Goal: Task Accomplishment & Management: Manage account settings

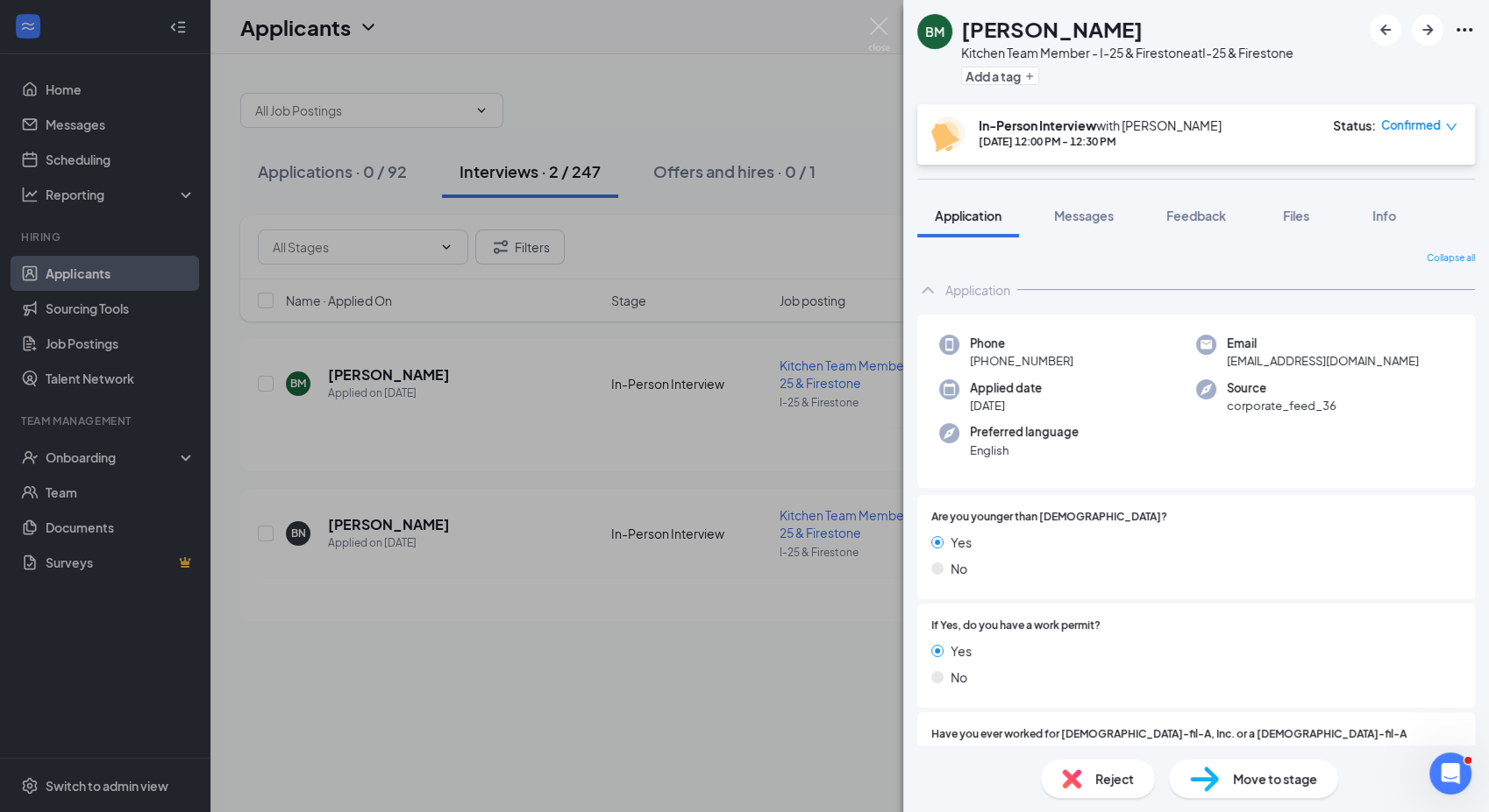
click at [77, 172] on div "BM [PERSON_NAME] Kitchen Team Member - I-25 & Firestone at I-25 & Firestone Add…" at bounding box center [744, 406] width 1489 height 812
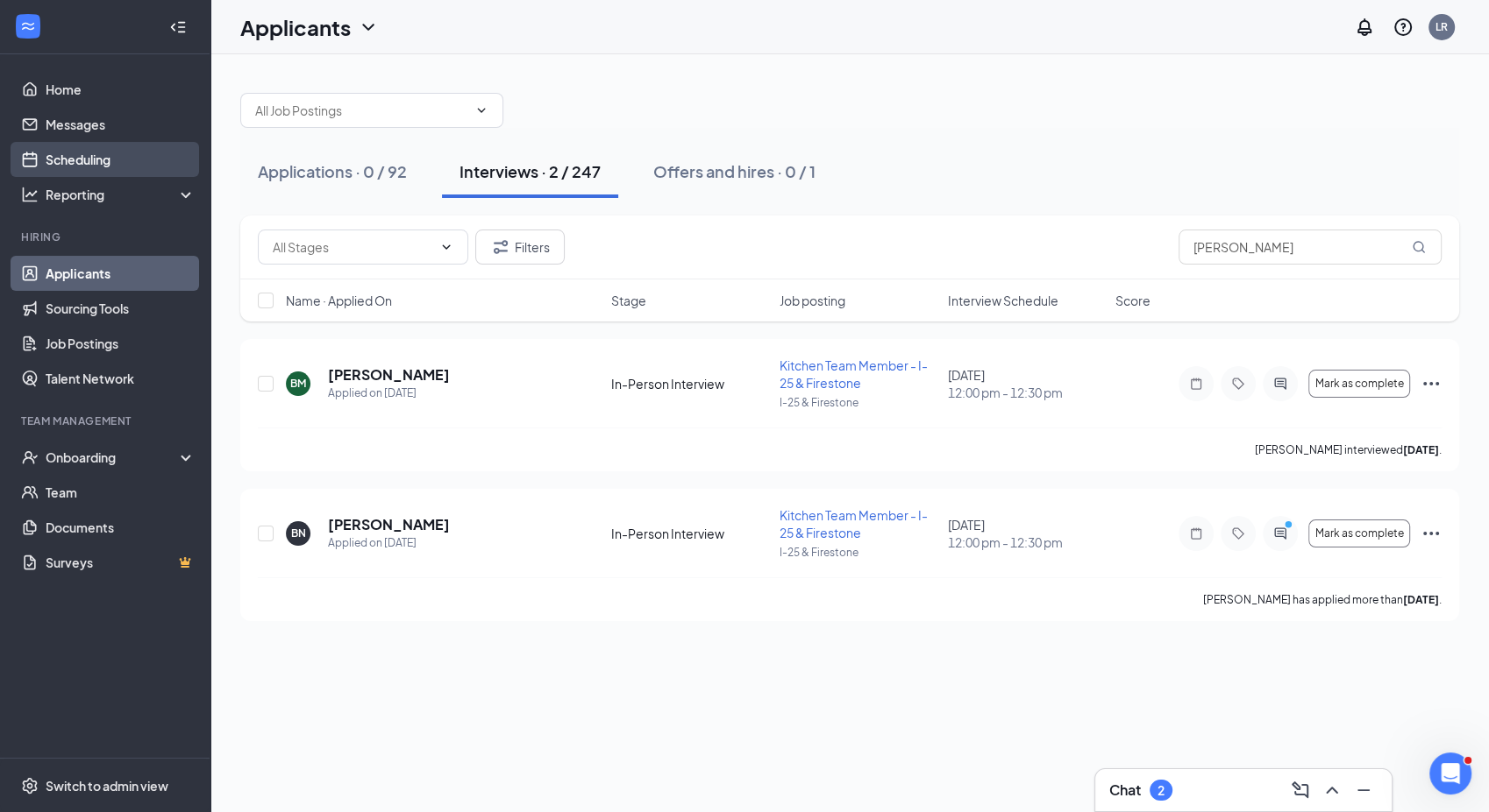
click at [78, 164] on link "Scheduling" at bounding box center [120, 159] width 150 height 35
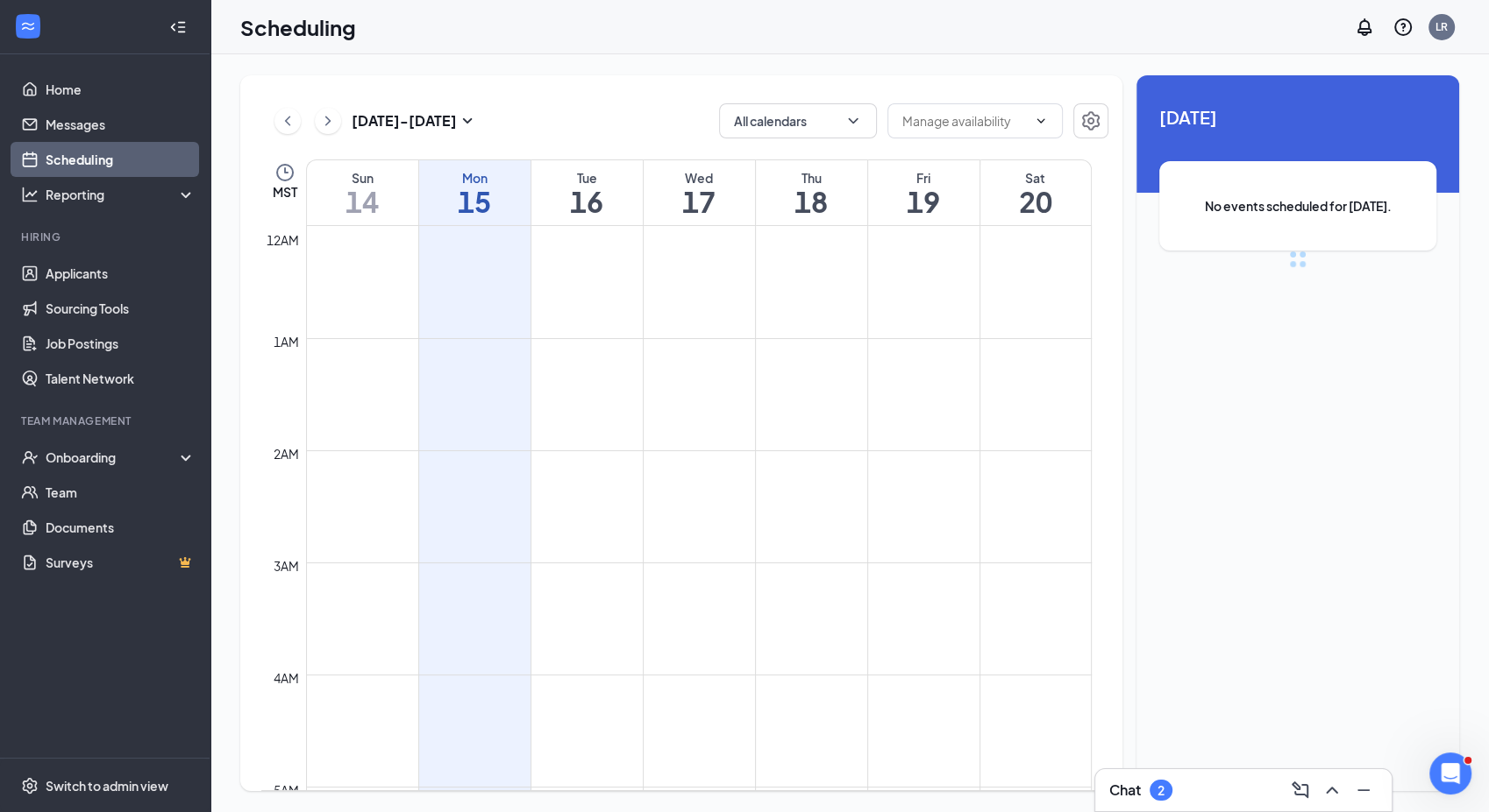
scroll to position [862, 0]
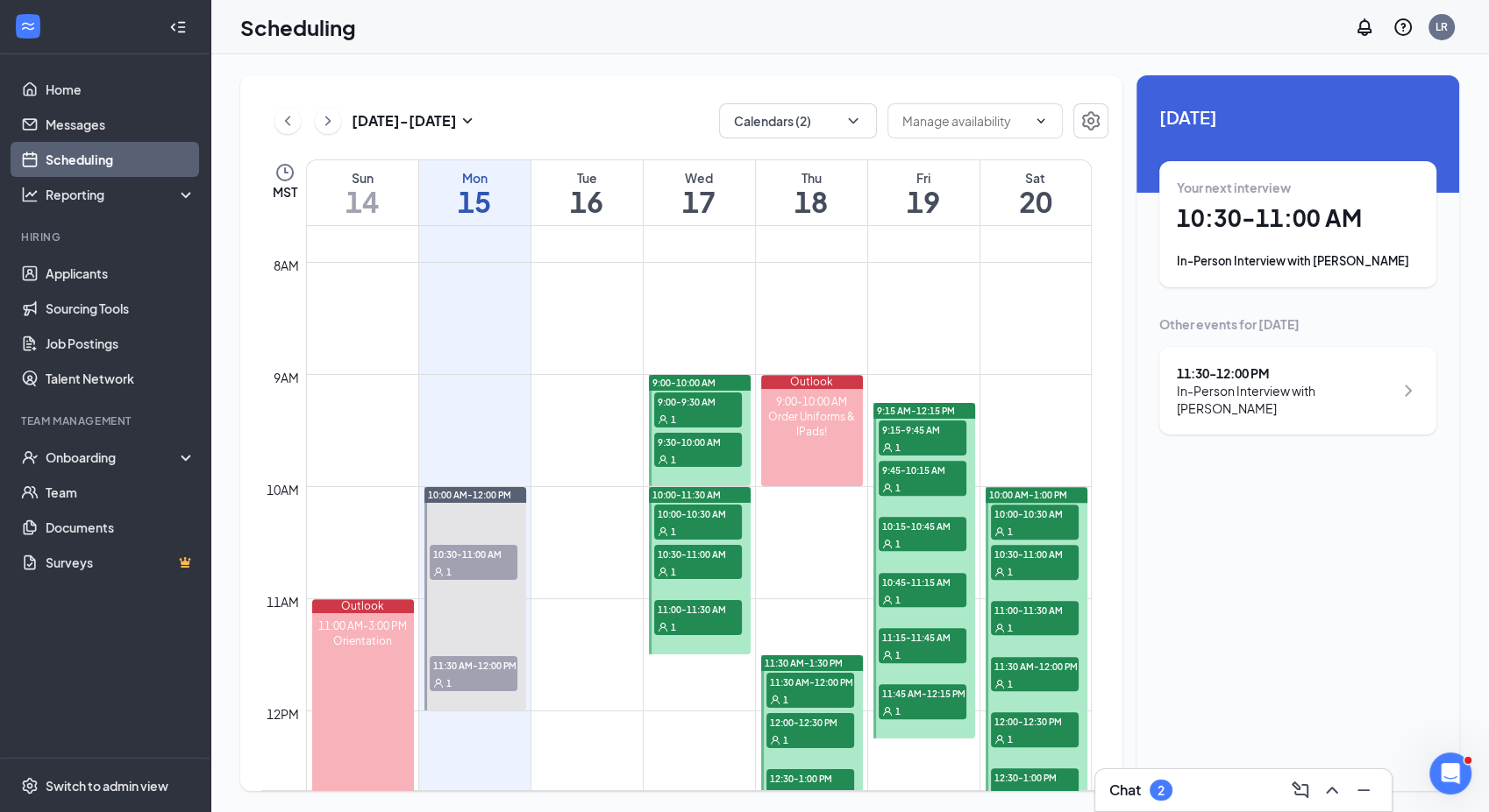
click at [1210, 790] on div "Chat 2" at bounding box center [1243, 790] width 269 height 28
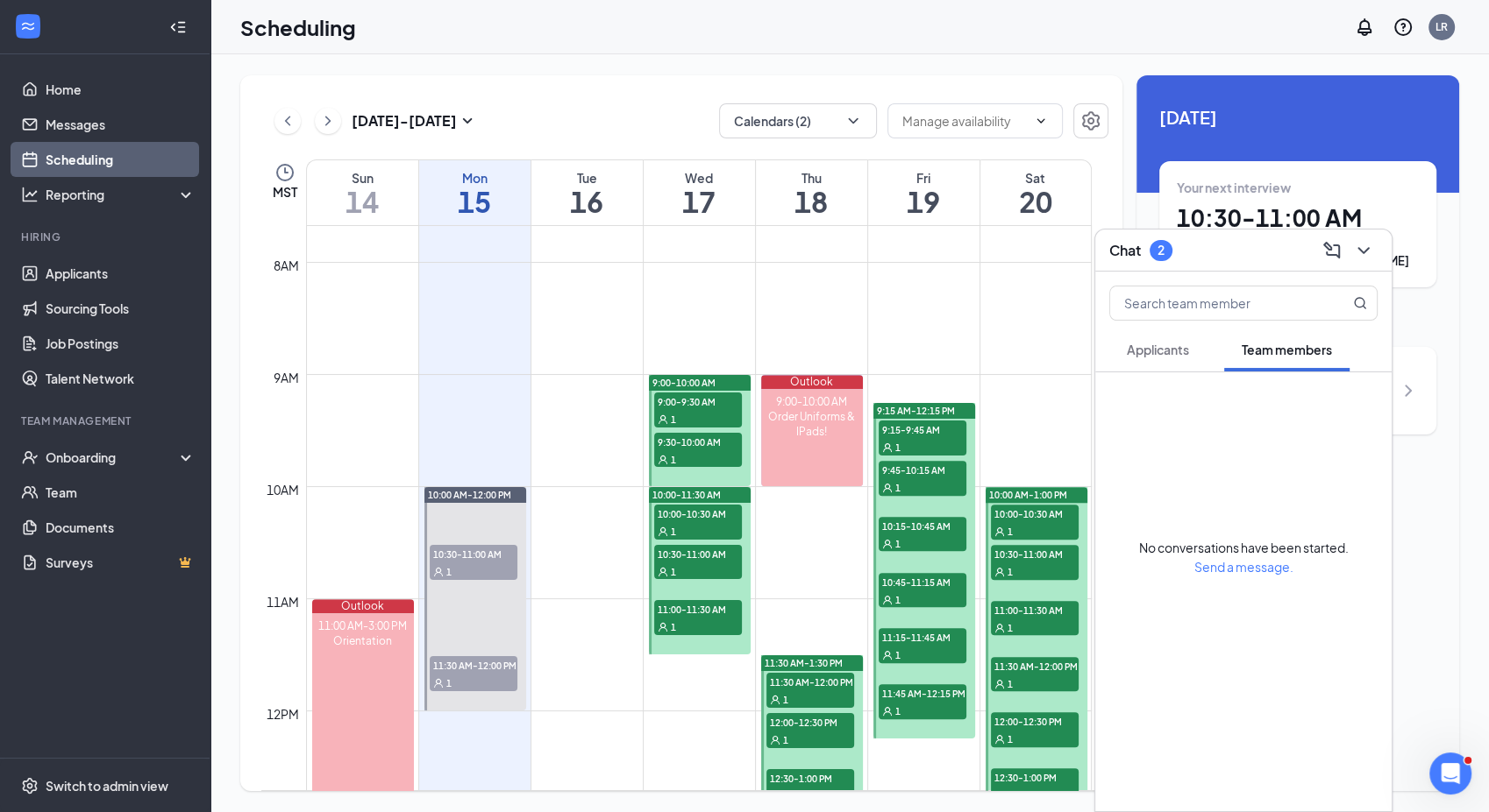
click at [1157, 346] on span "Applicants" at bounding box center [1157, 349] width 62 height 15
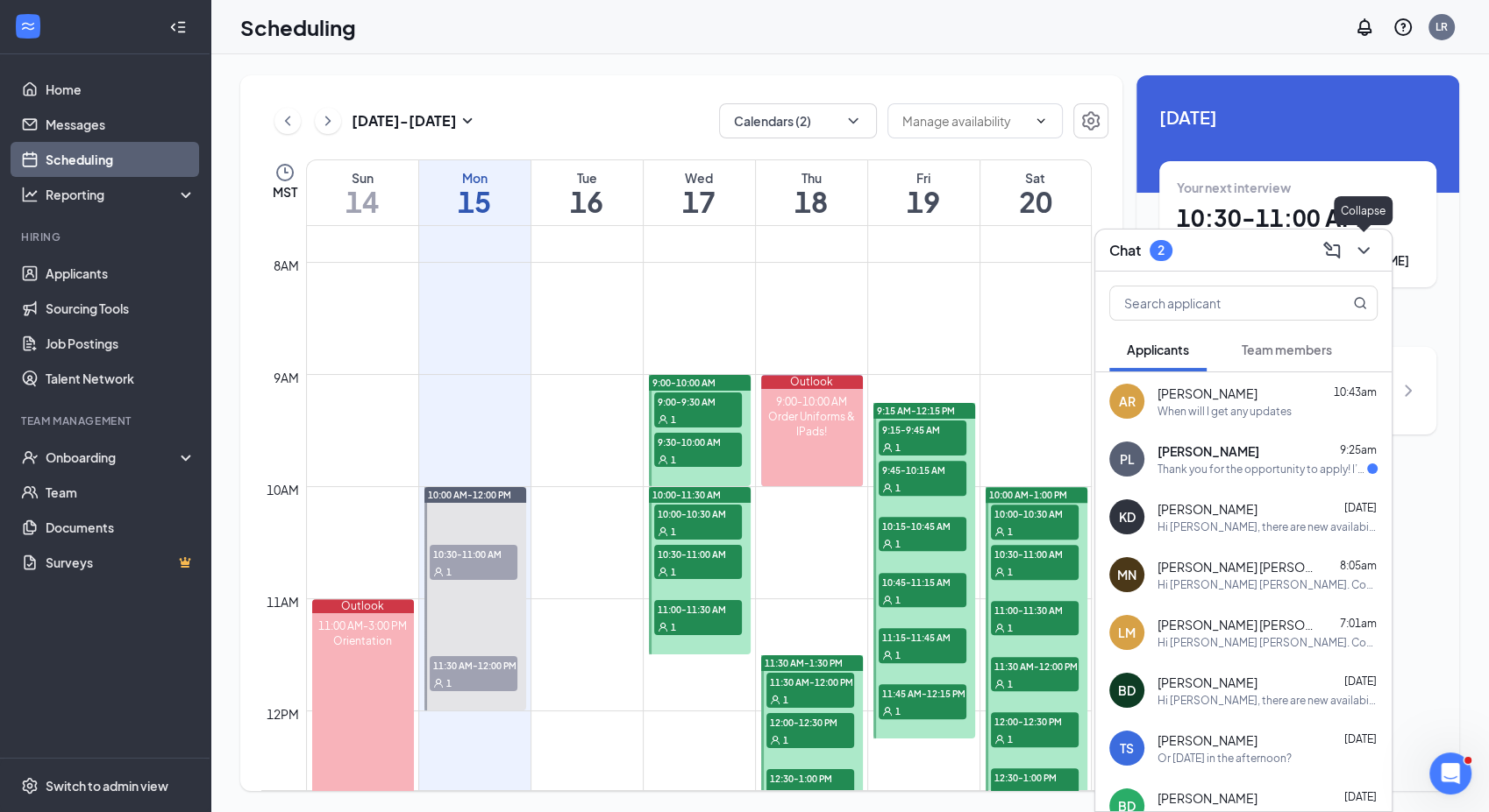
click at [1370, 238] on div at bounding box center [1361, 250] width 32 height 28
click at [1364, 250] on icon "ChevronDown" at bounding box center [1362, 250] width 12 height 7
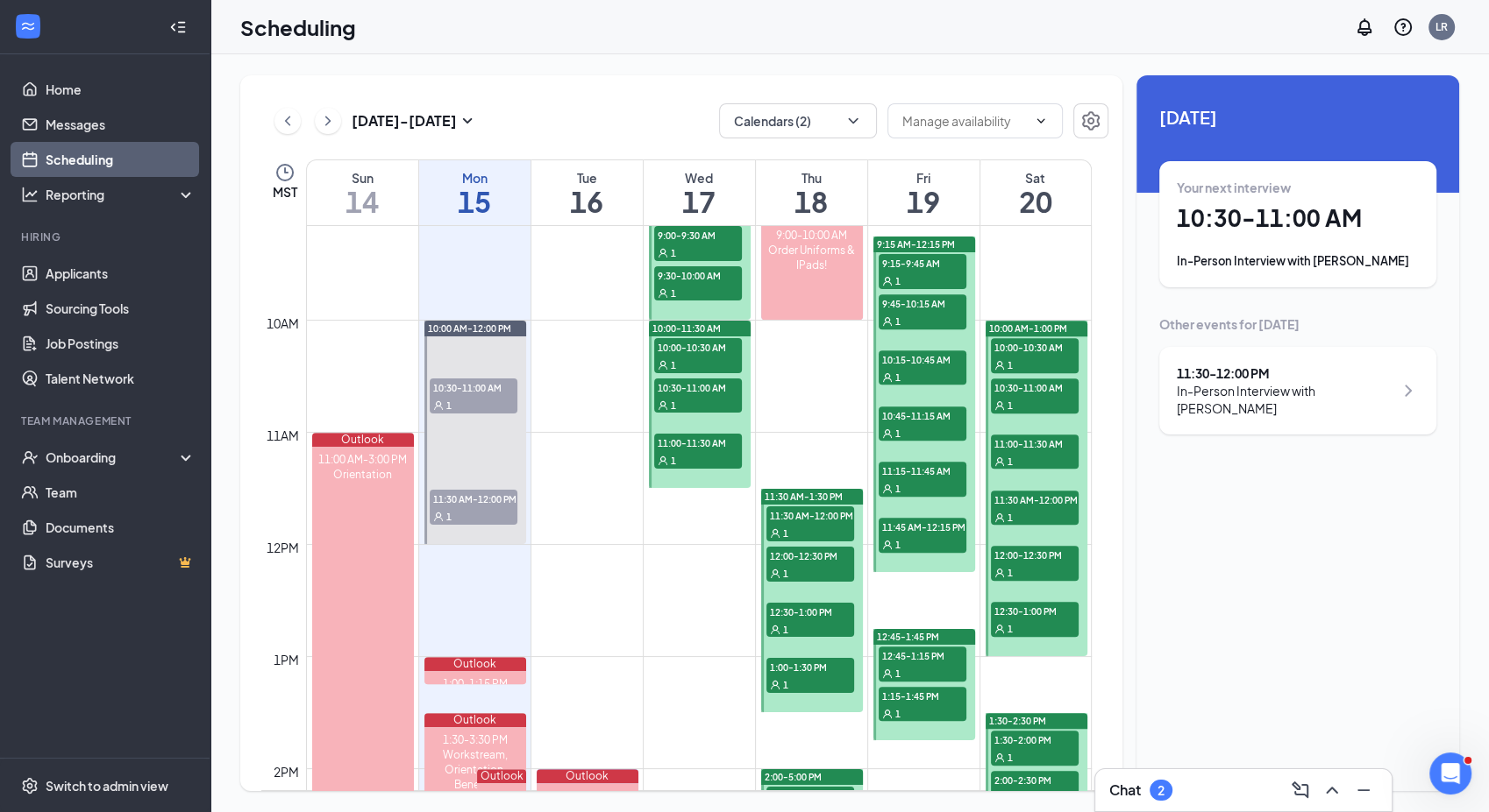
scroll to position [975, 0]
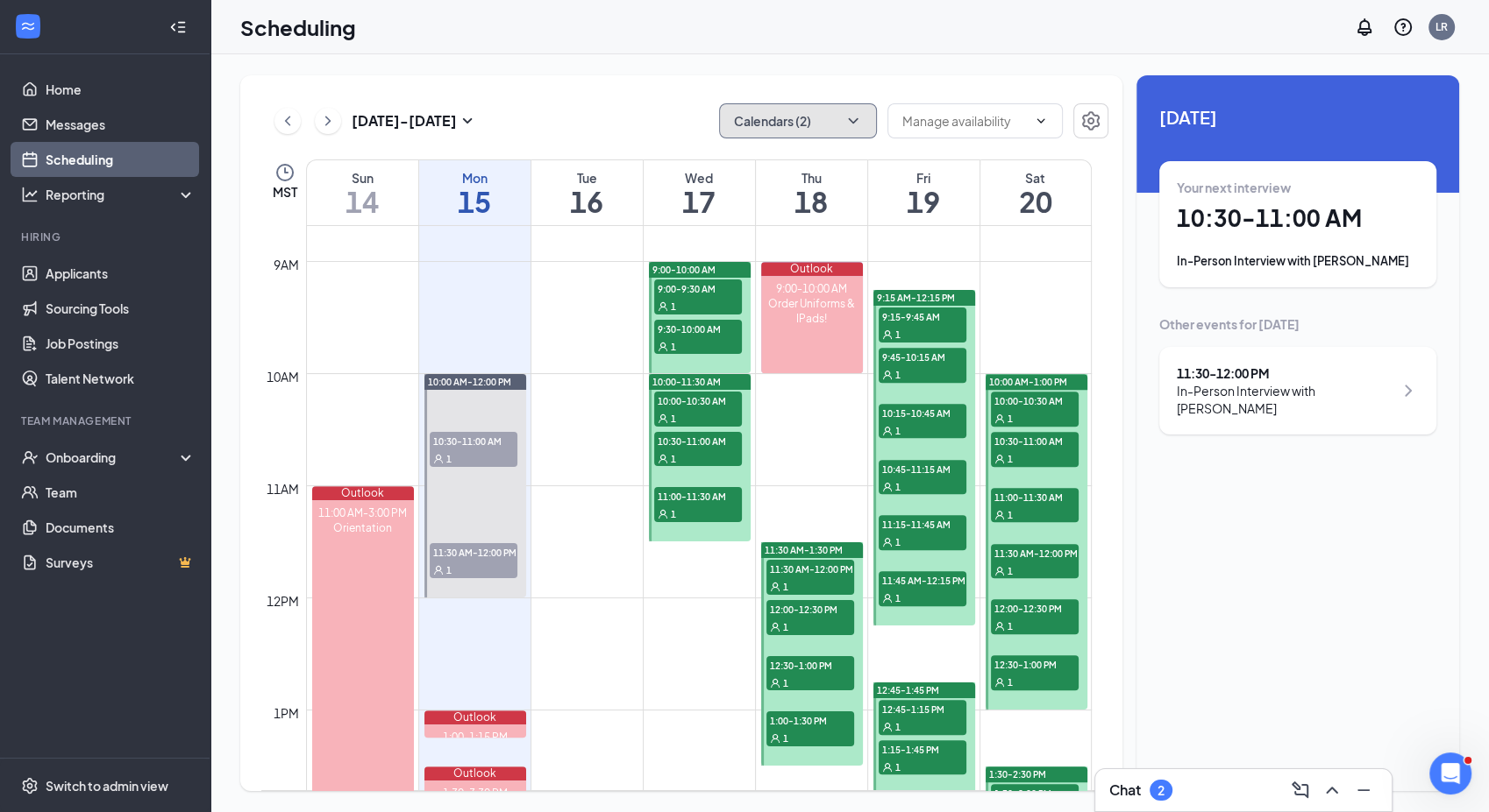
click at [846, 117] on icon "ChevronDown" at bounding box center [852, 120] width 17 height 17
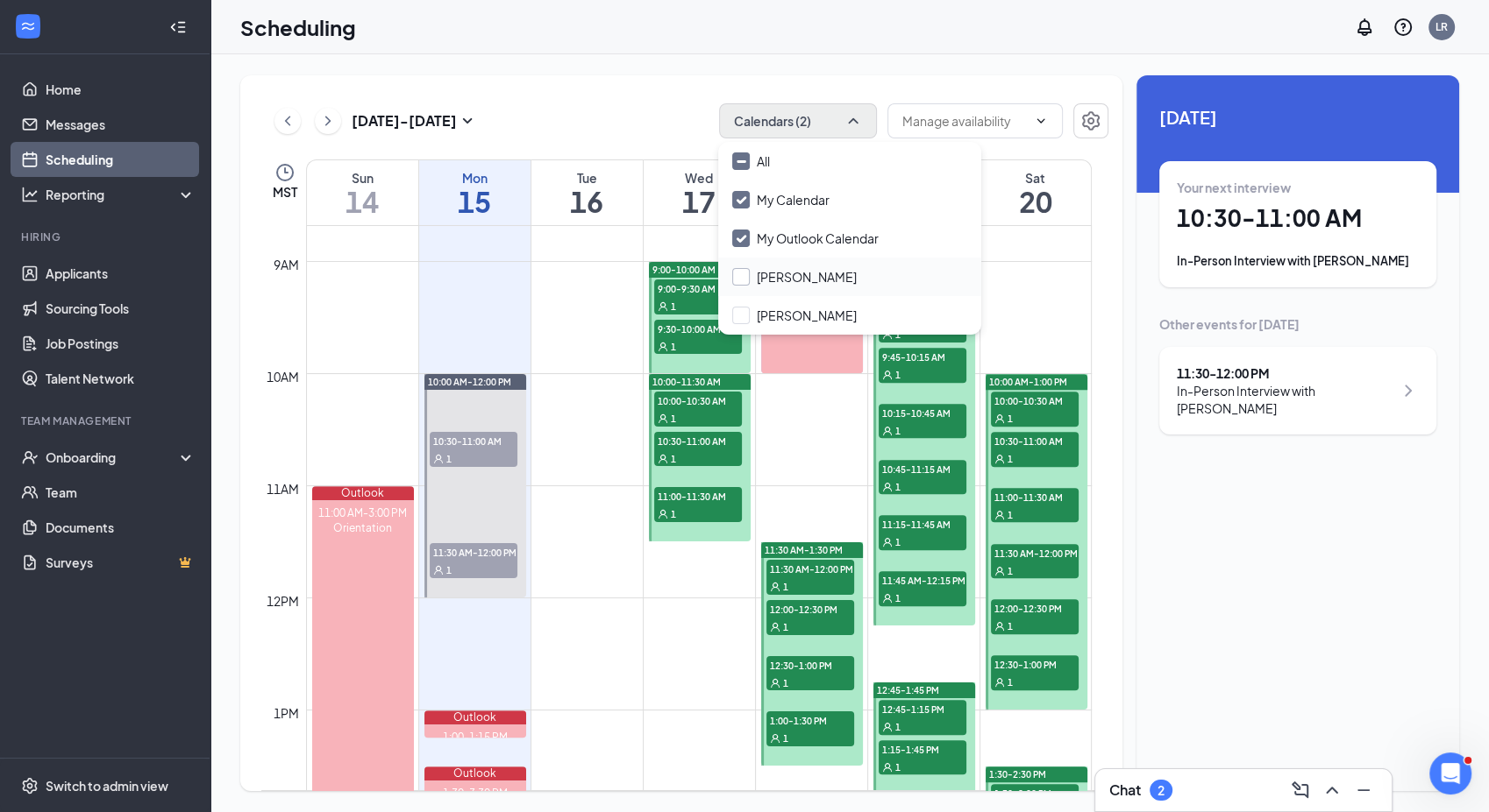
click at [779, 282] on input "[PERSON_NAME]" at bounding box center [794, 277] width 125 height 17
checkbox input "true"
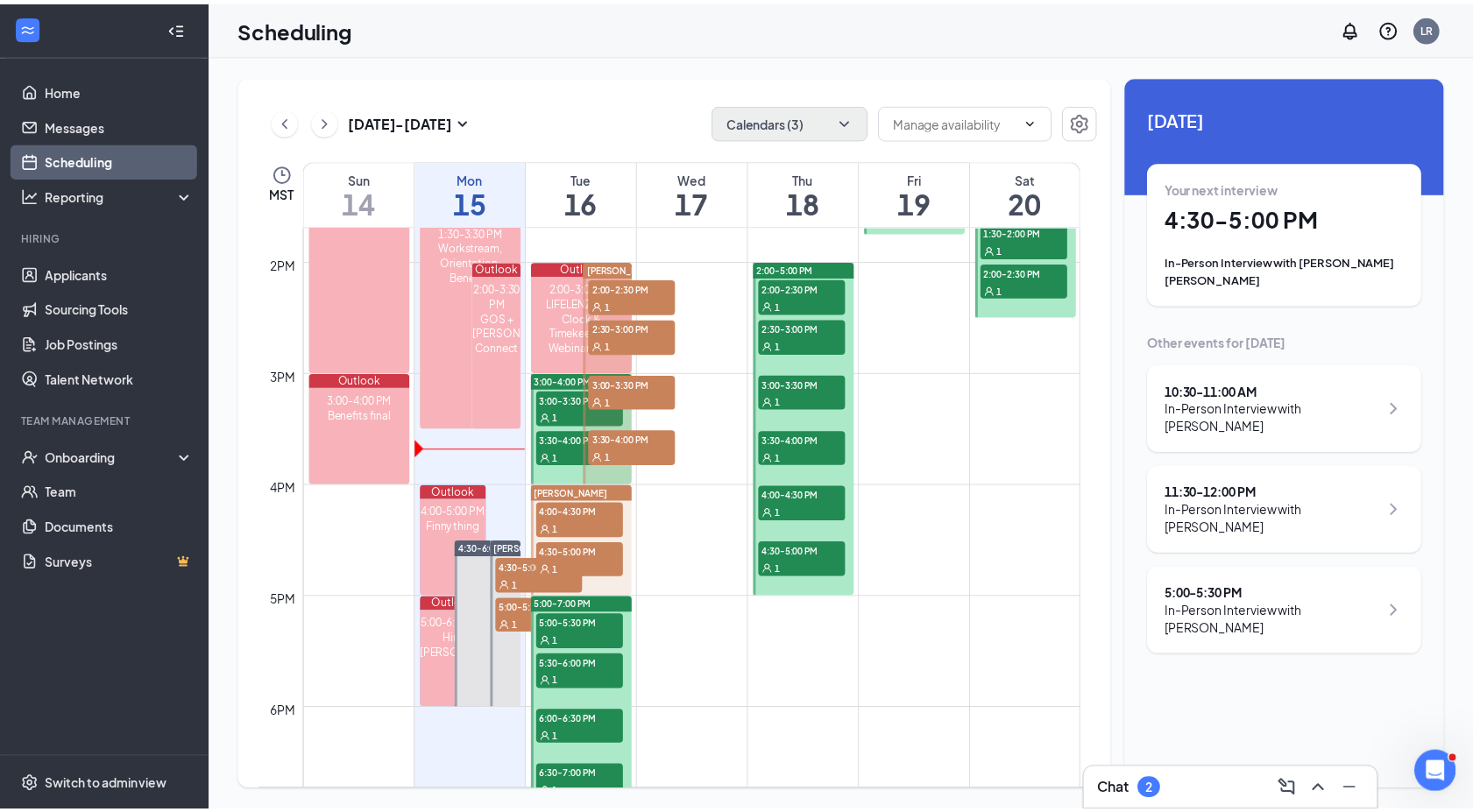
scroll to position [1587, 0]
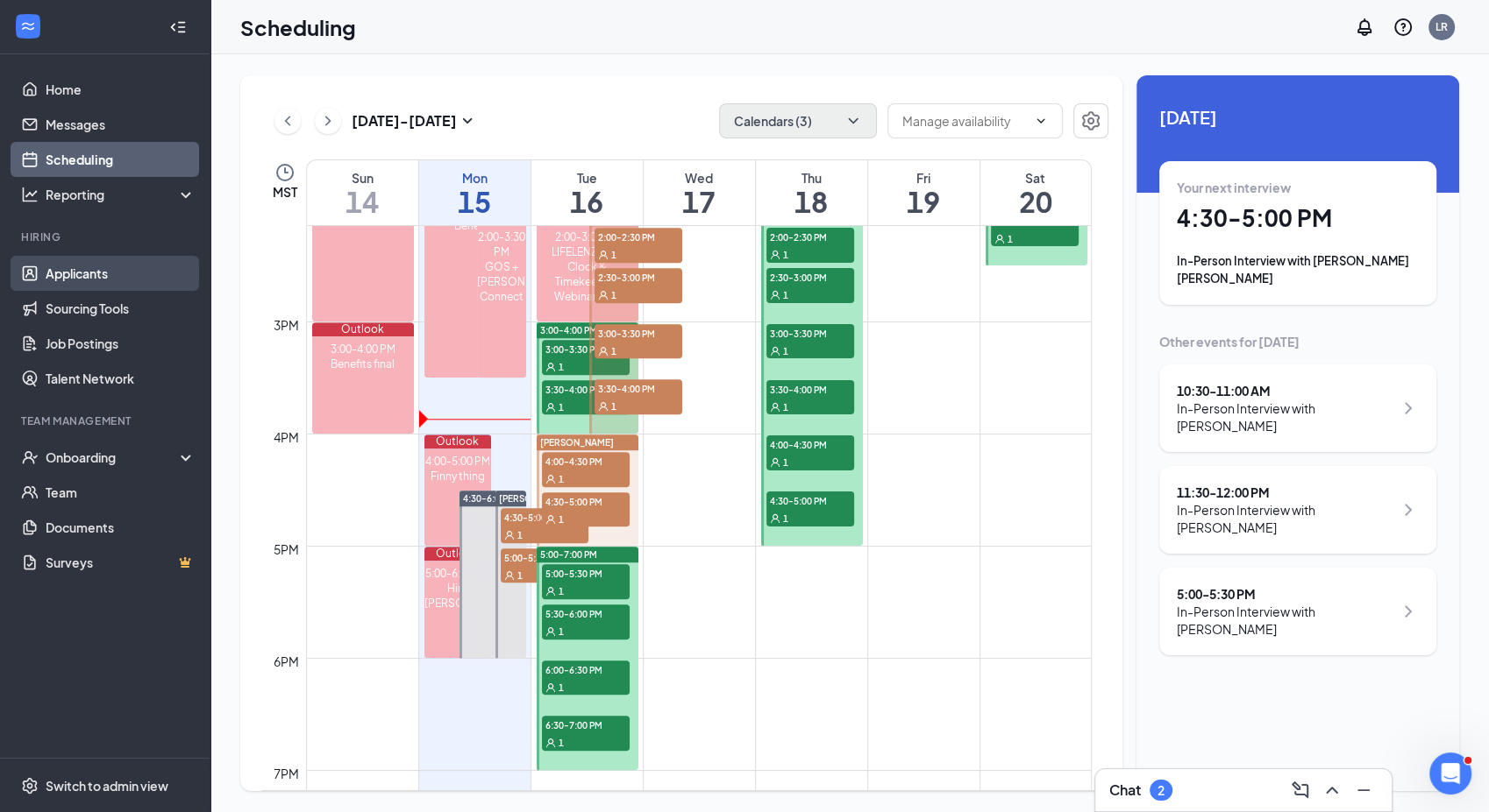
click at [91, 275] on link "Applicants" at bounding box center [120, 273] width 150 height 35
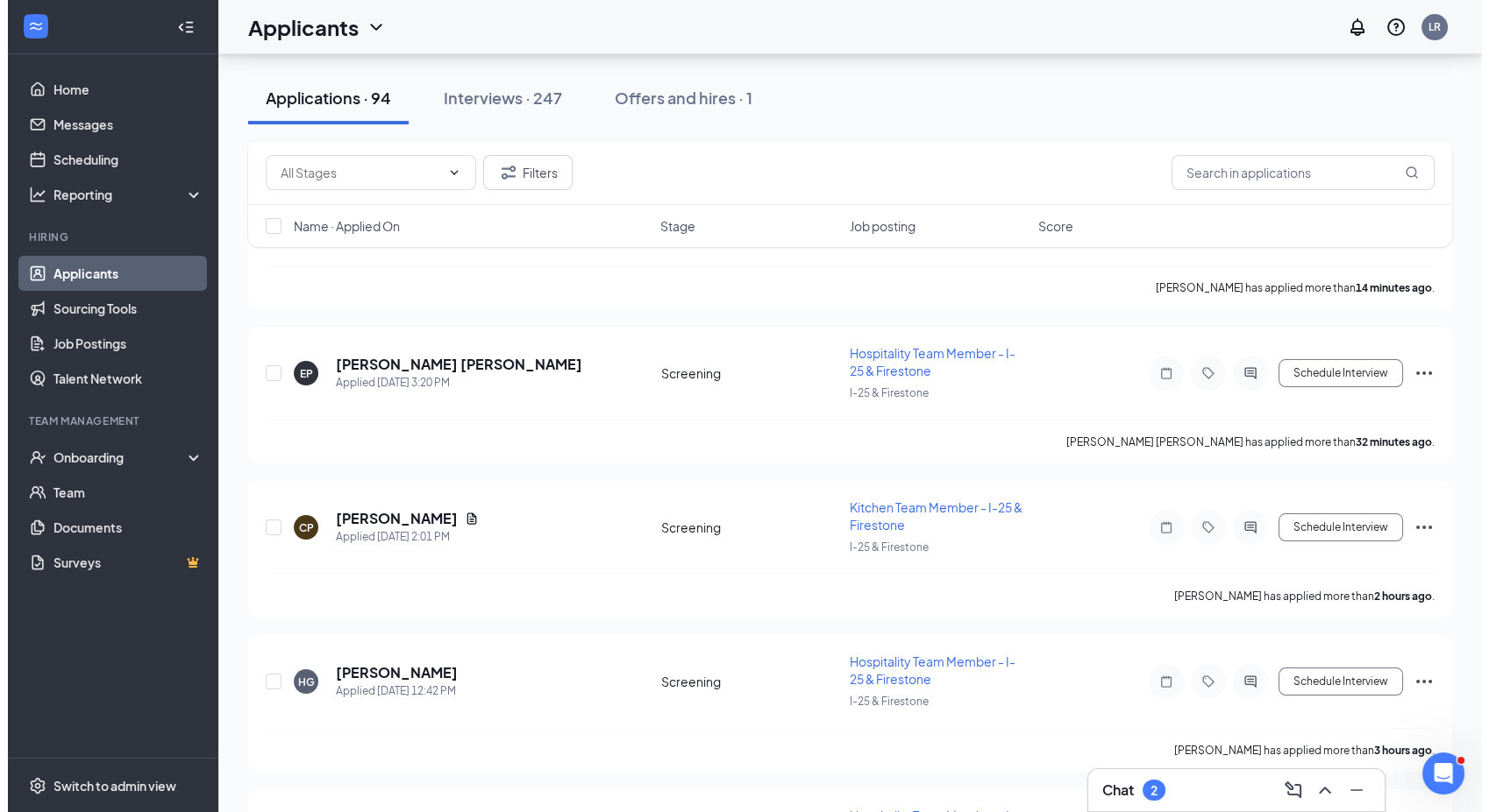
scroll to position [463, 0]
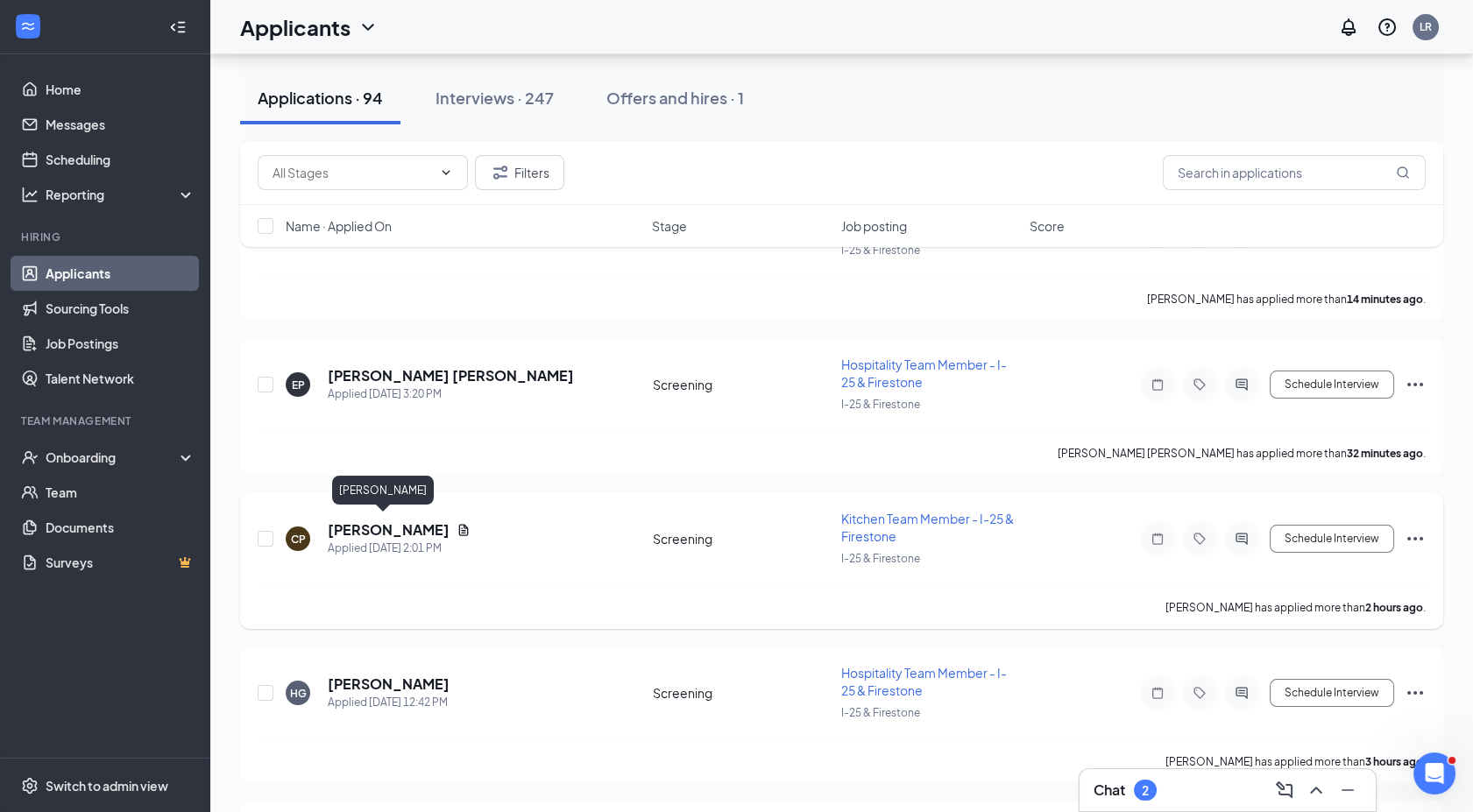
click at [355, 529] on h5 "[PERSON_NAME]" at bounding box center [388, 530] width 122 height 19
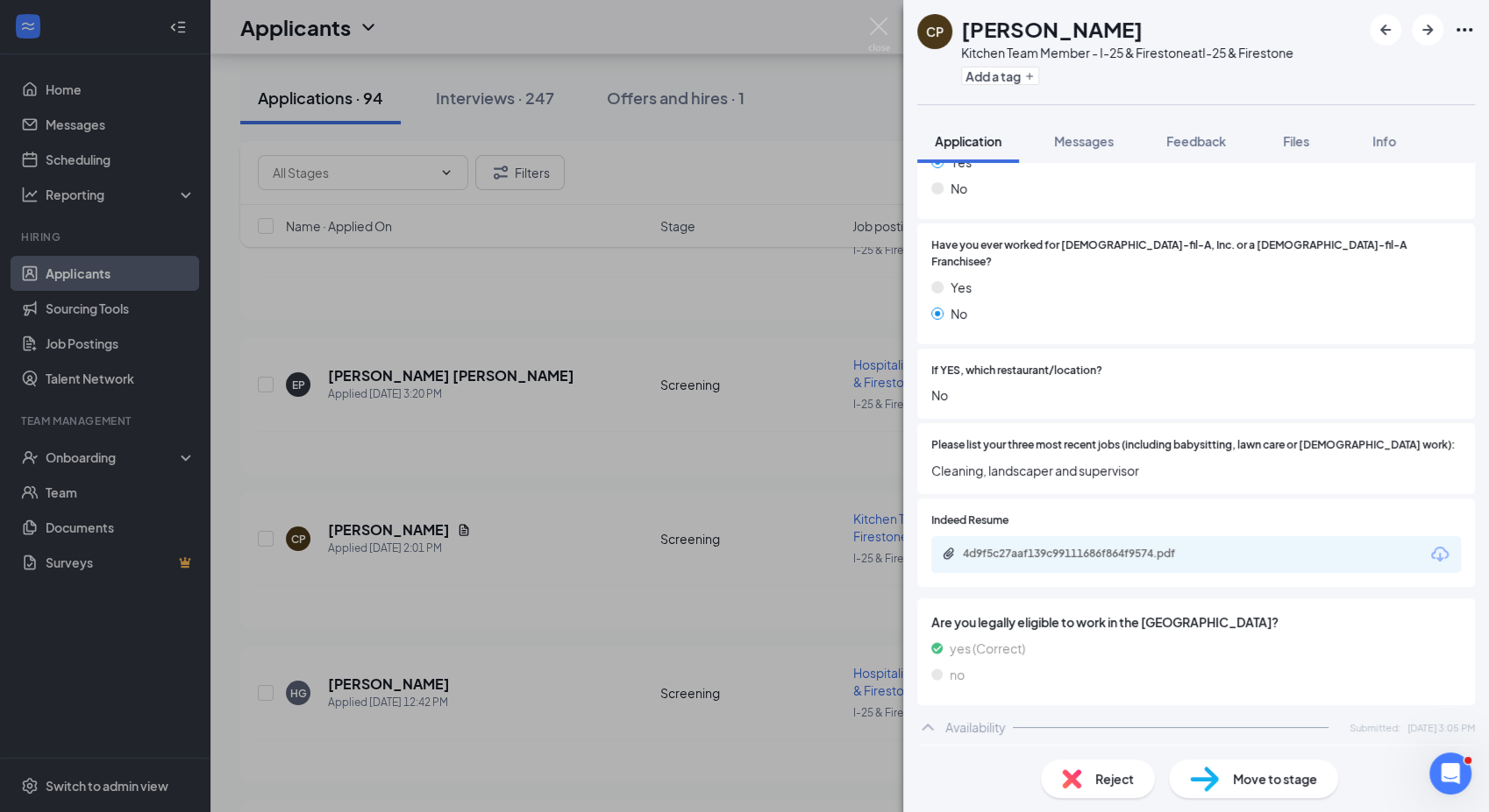
scroll to position [448, 0]
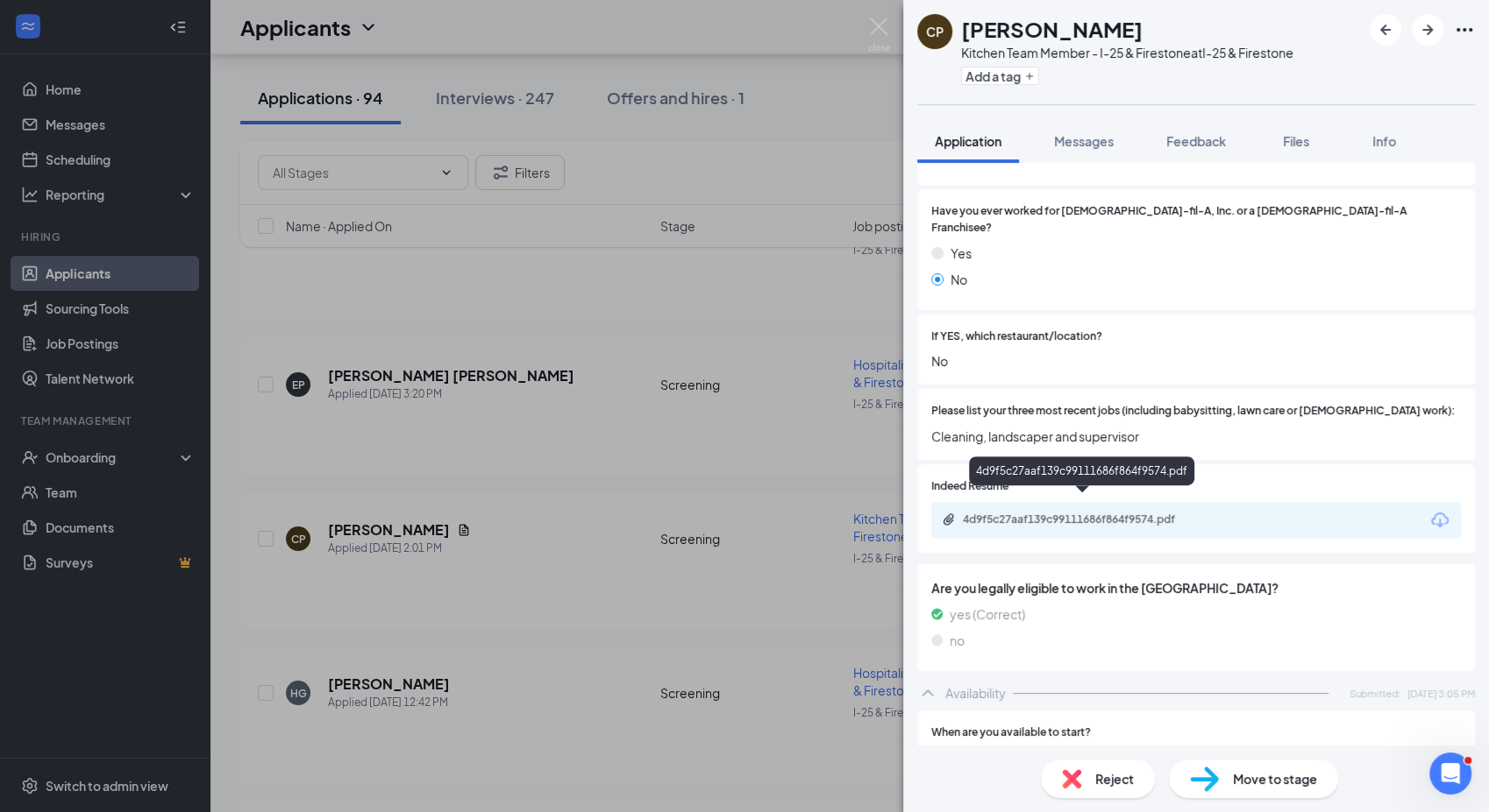
click at [1135, 513] on div "4d9f5c27aaf139c99111686f864f9574.pdf" at bounding box center [1085, 520] width 245 height 14
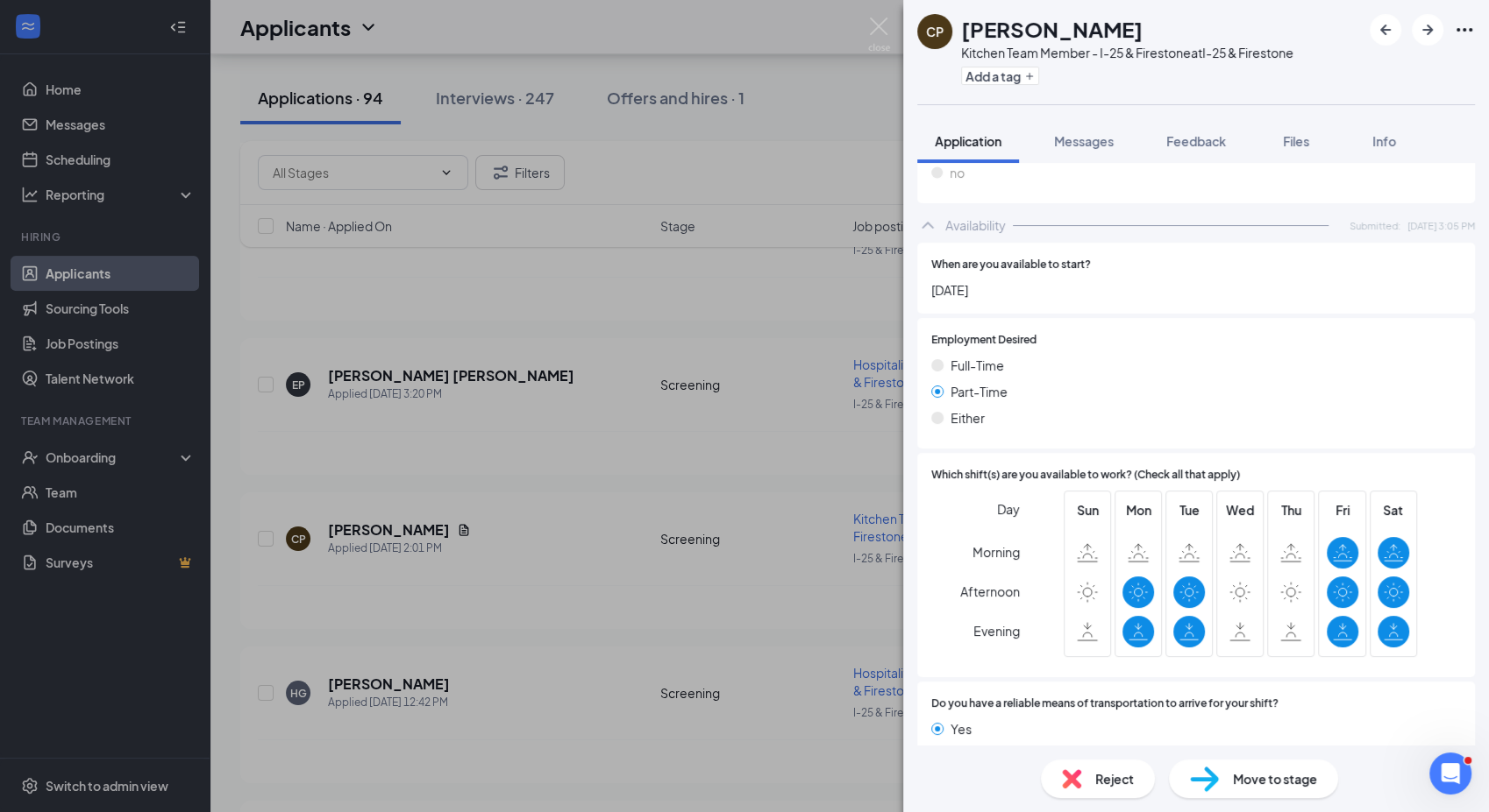
scroll to position [943, 0]
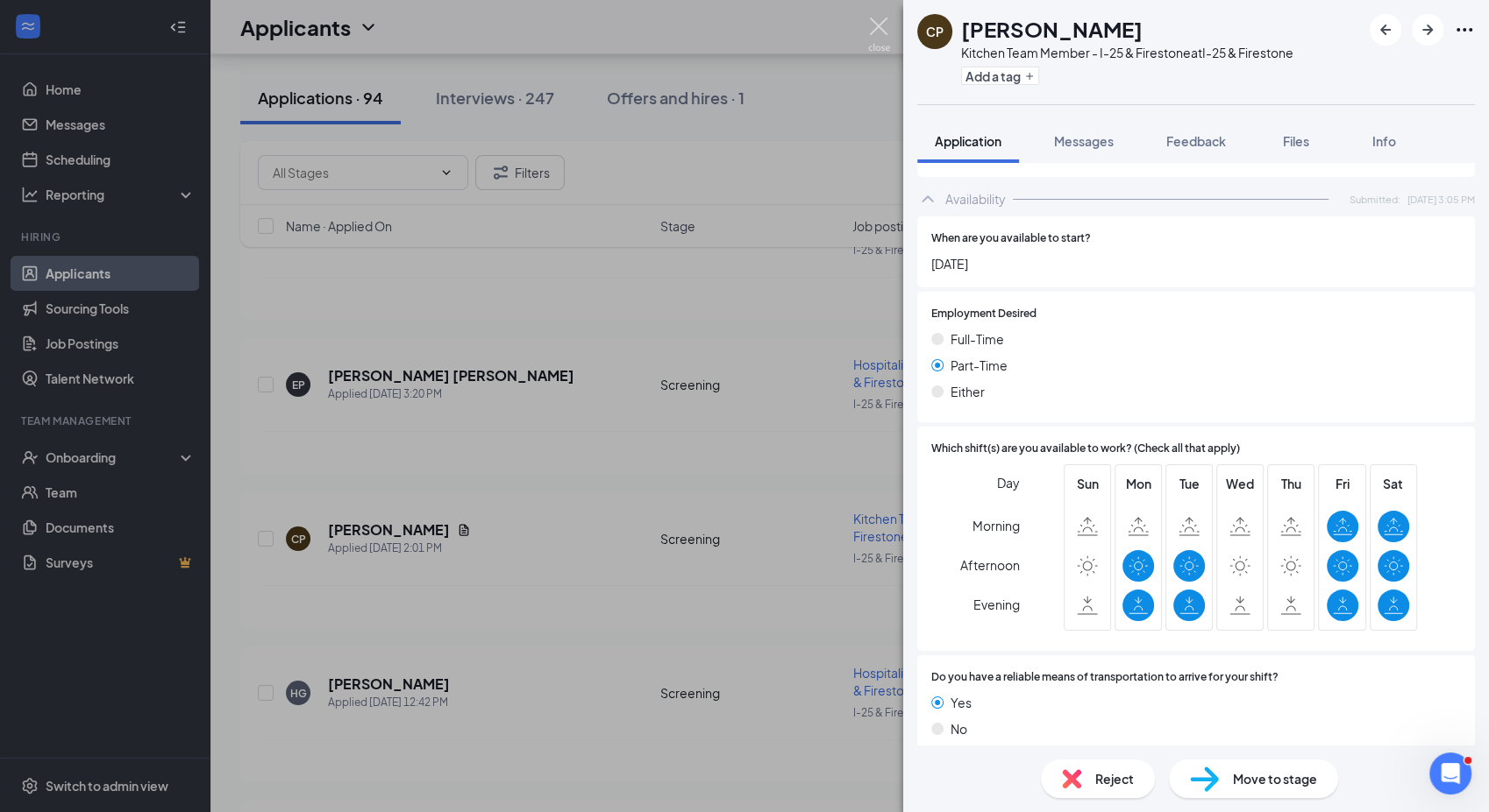
click at [877, 24] on img at bounding box center [878, 34] width 22 height 34
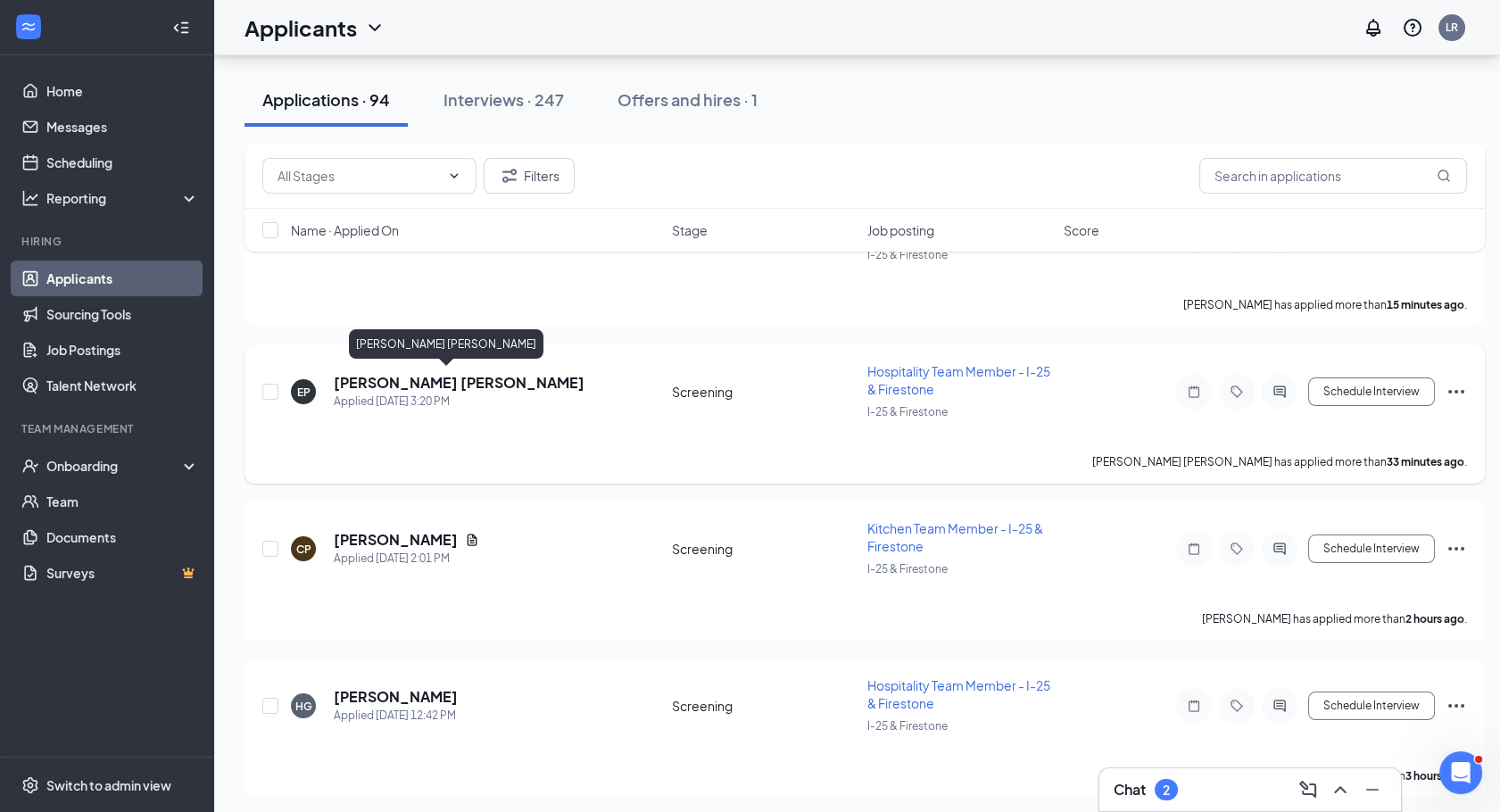
click at [443, 380] on h5 "[PERSON_NAME] [PERSON_NAME]" at bounding box center [459, 382] width 250 height 19
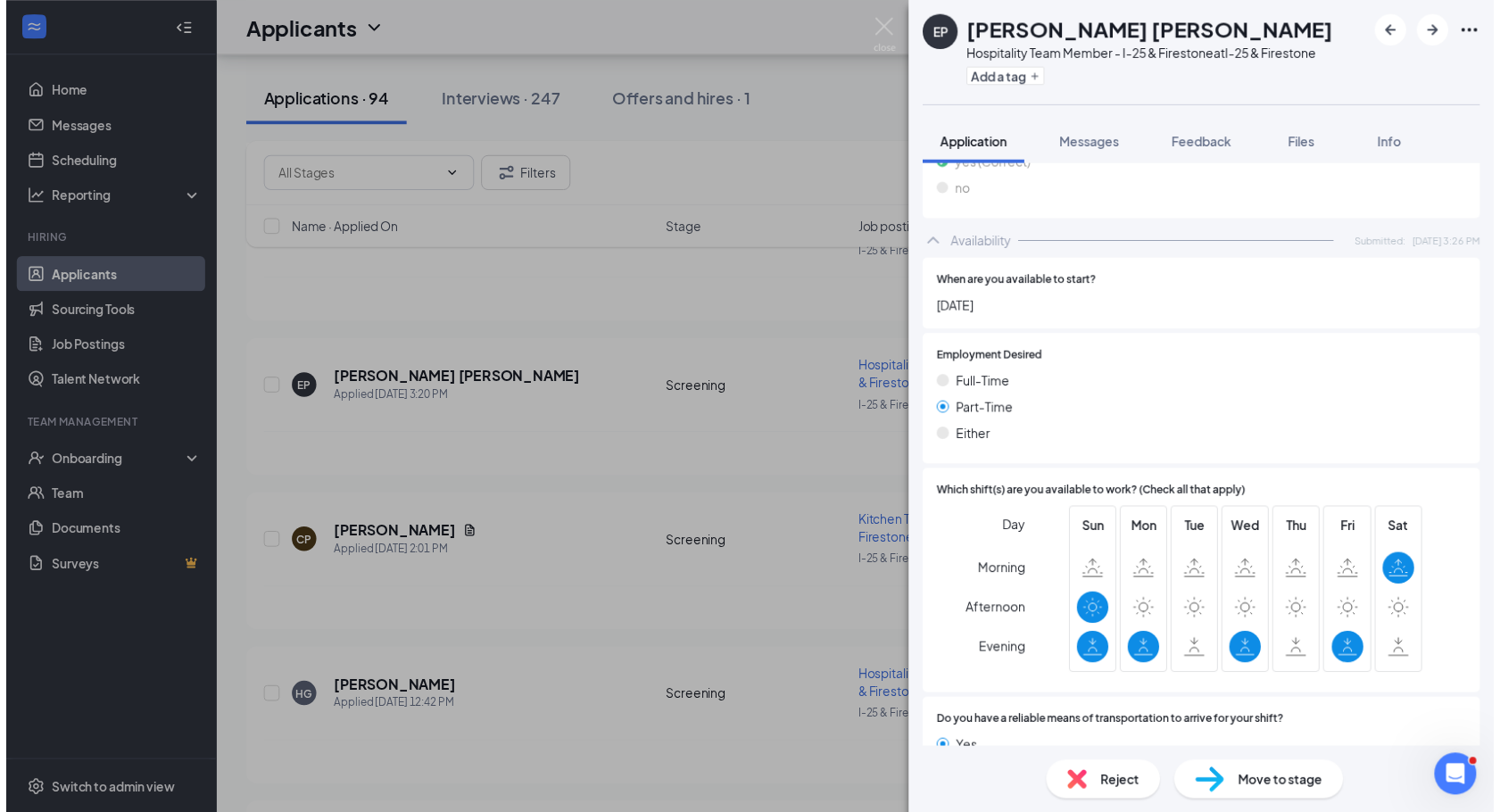
scroll to position [862, 0]
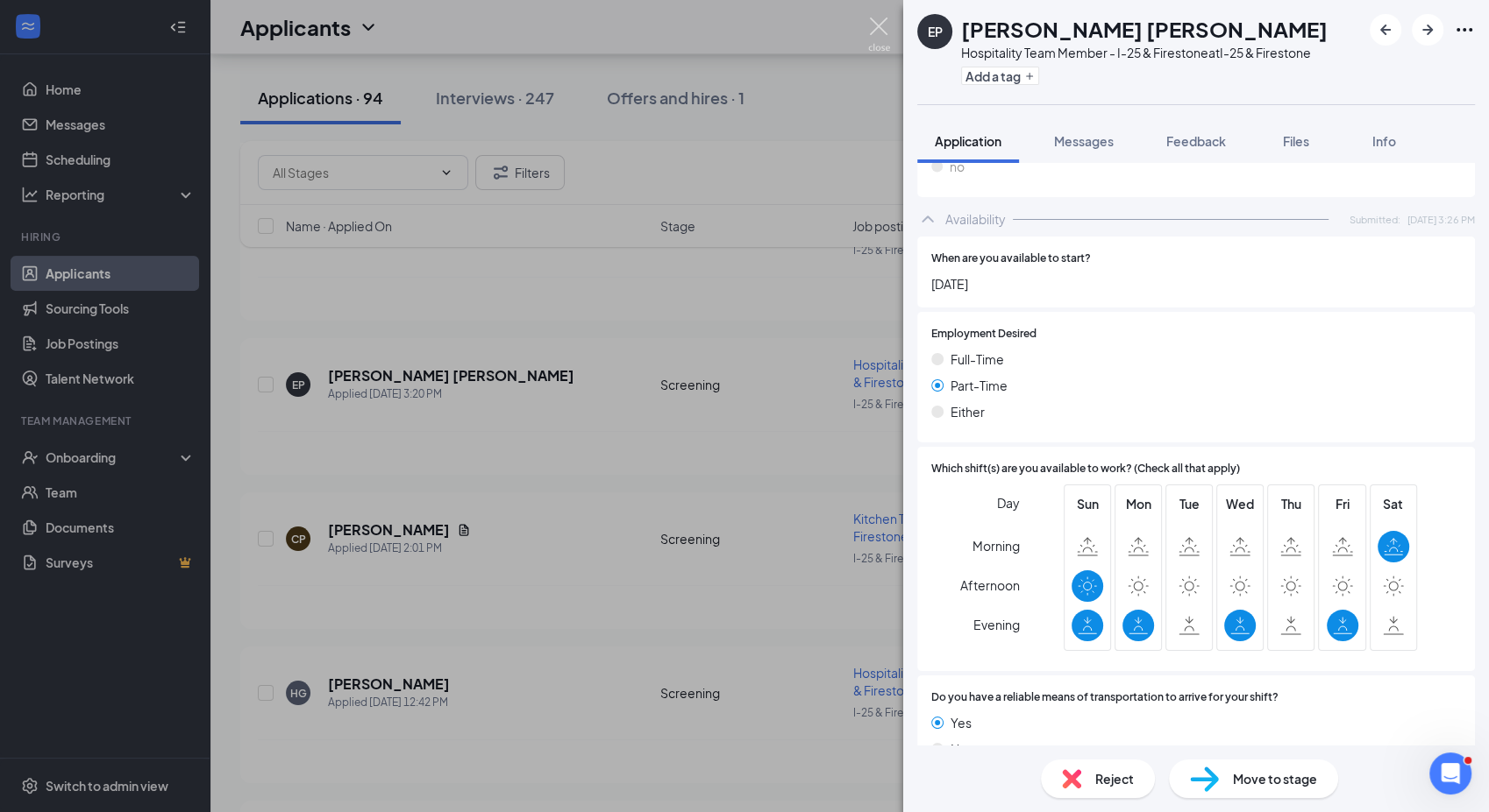
click at [870, 46] on img at bounding box center [878, 34] width 22 height 34
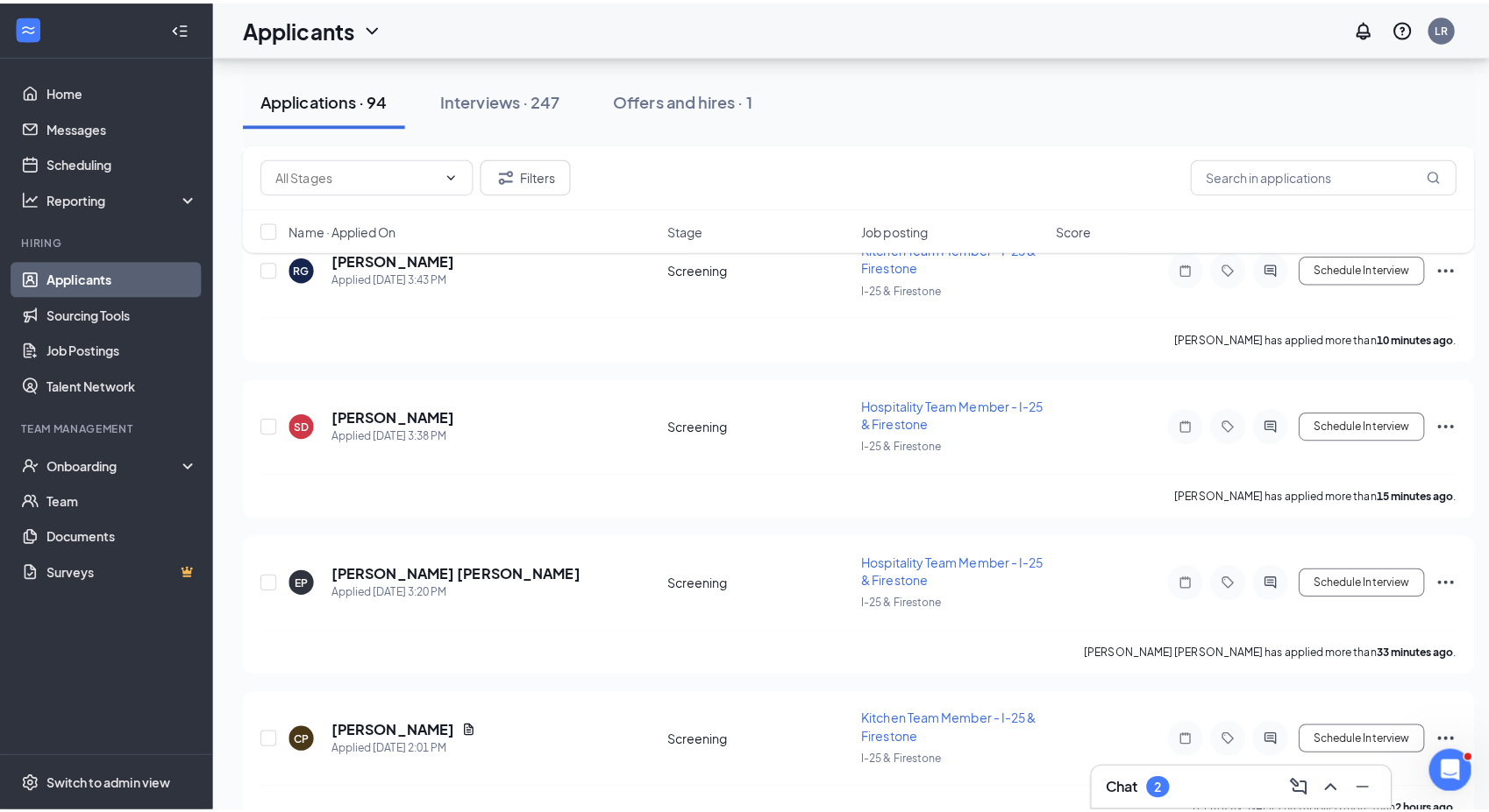
scroll to position [246, 0]
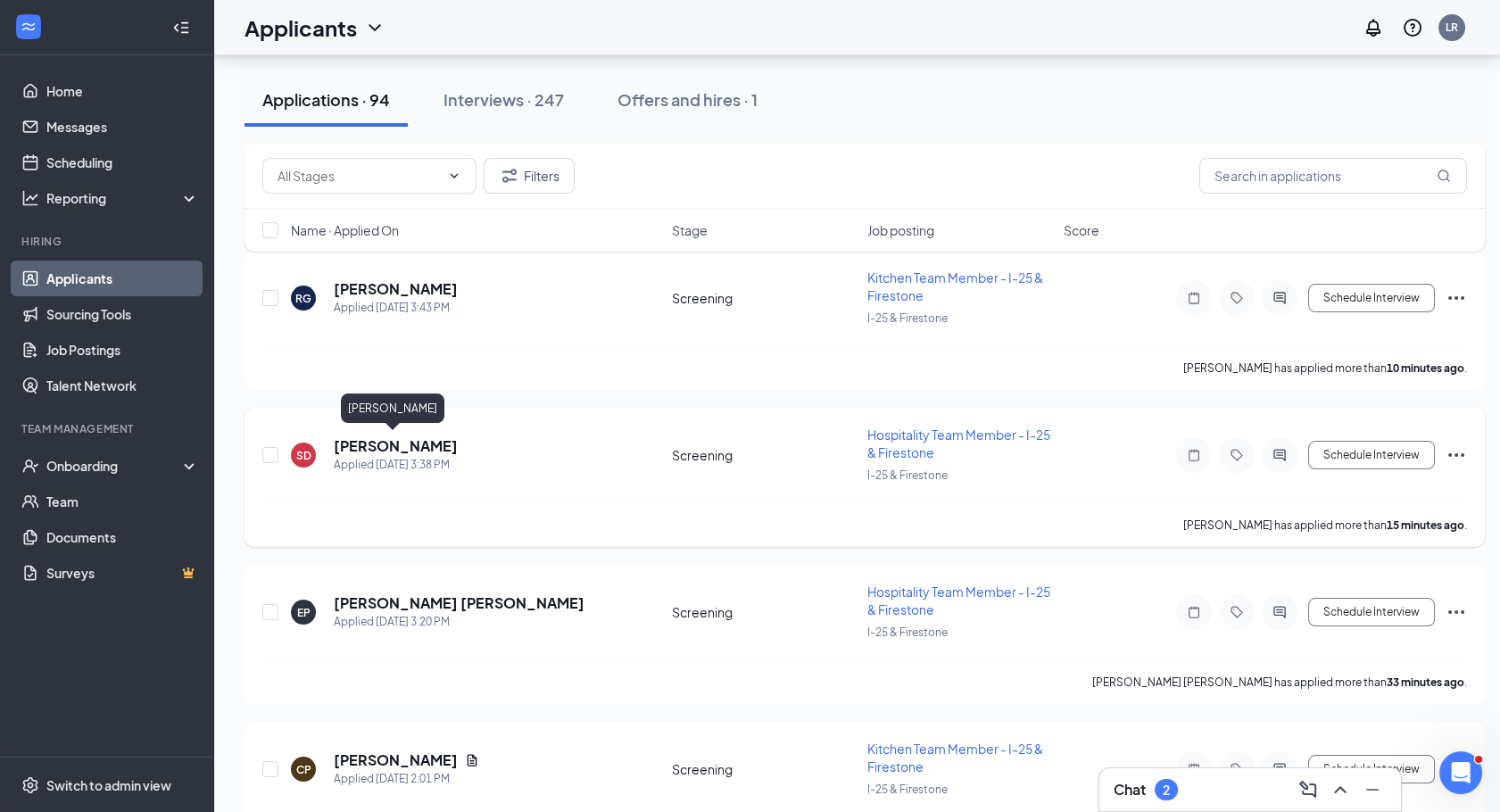
click at [413, 439] on h5 "[PERSON_NAME]" at bounding box center [395, 446] width 124 height 19
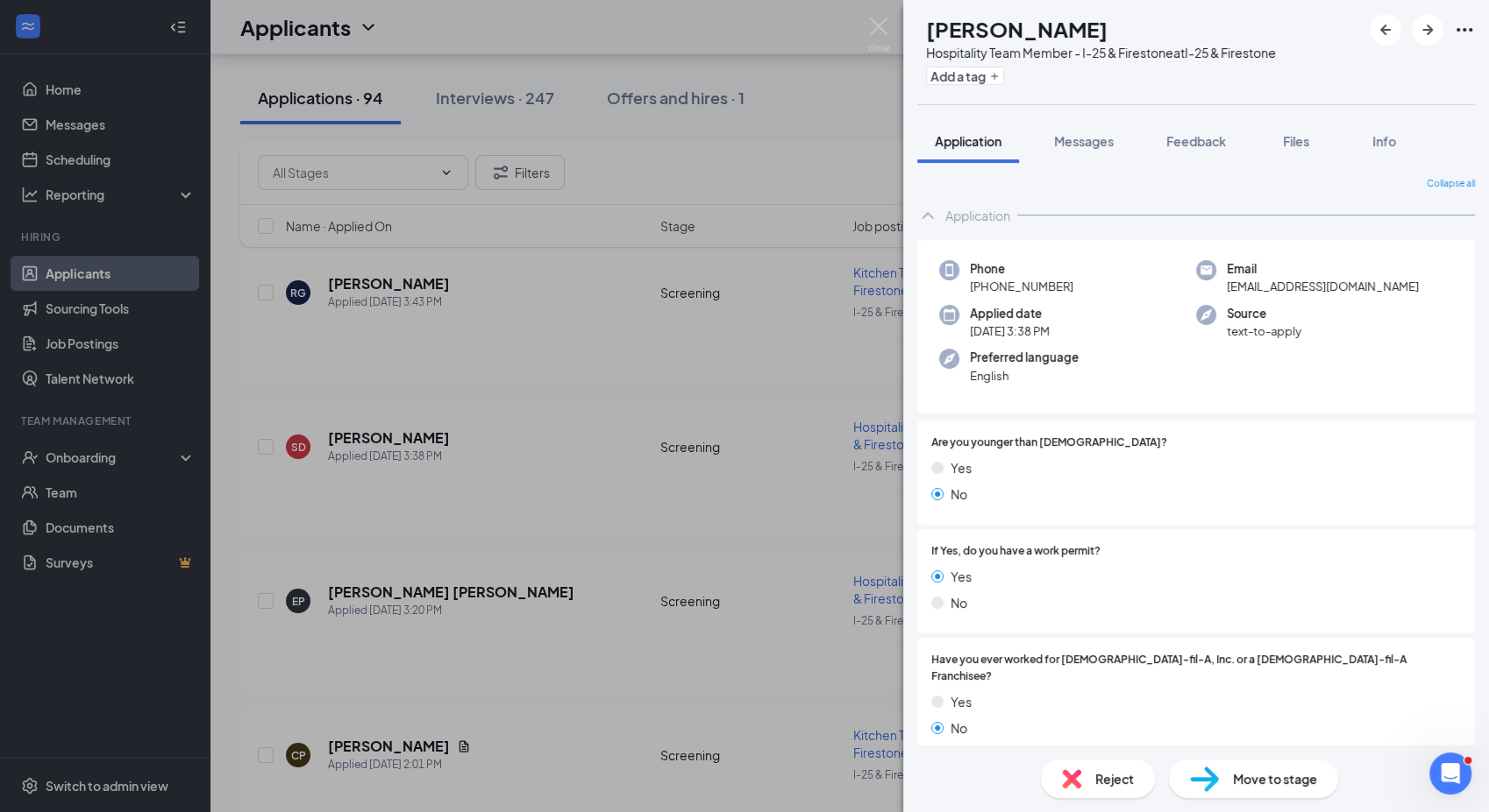
click at [368, 389] on div "SD [PERSON_NAME] Hospitality Team Member - I-25 & Firestone at I-25 & Firestone…" at bounding box center [744, 406] width 1489 height 812
click at [877, 21] on img at bounding box center [878, 34] width 22 height 34
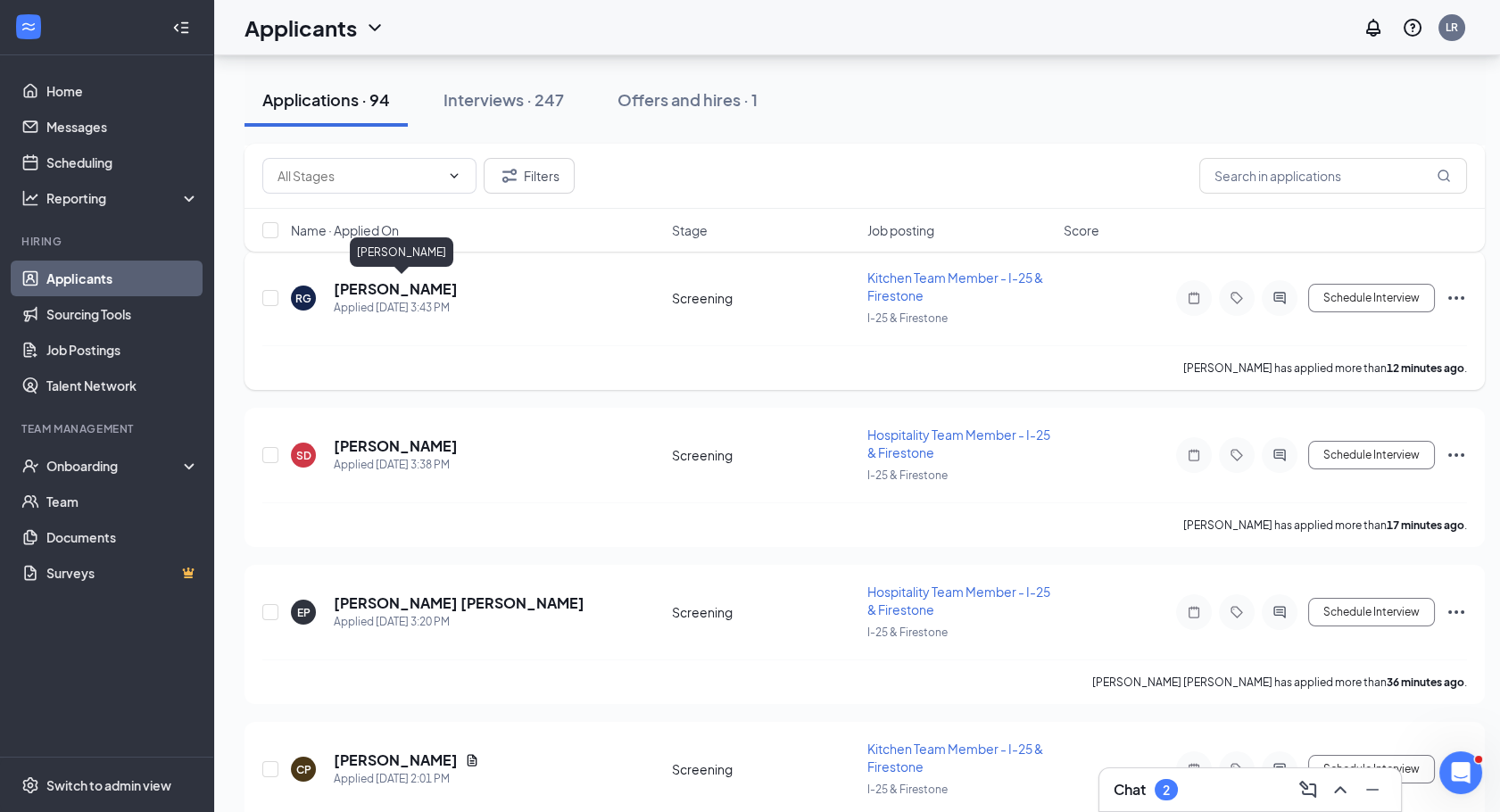
click at [448, 289] on h5 "[PERSON_NAME]" at bounding box center [395, 288] width 124 height 19
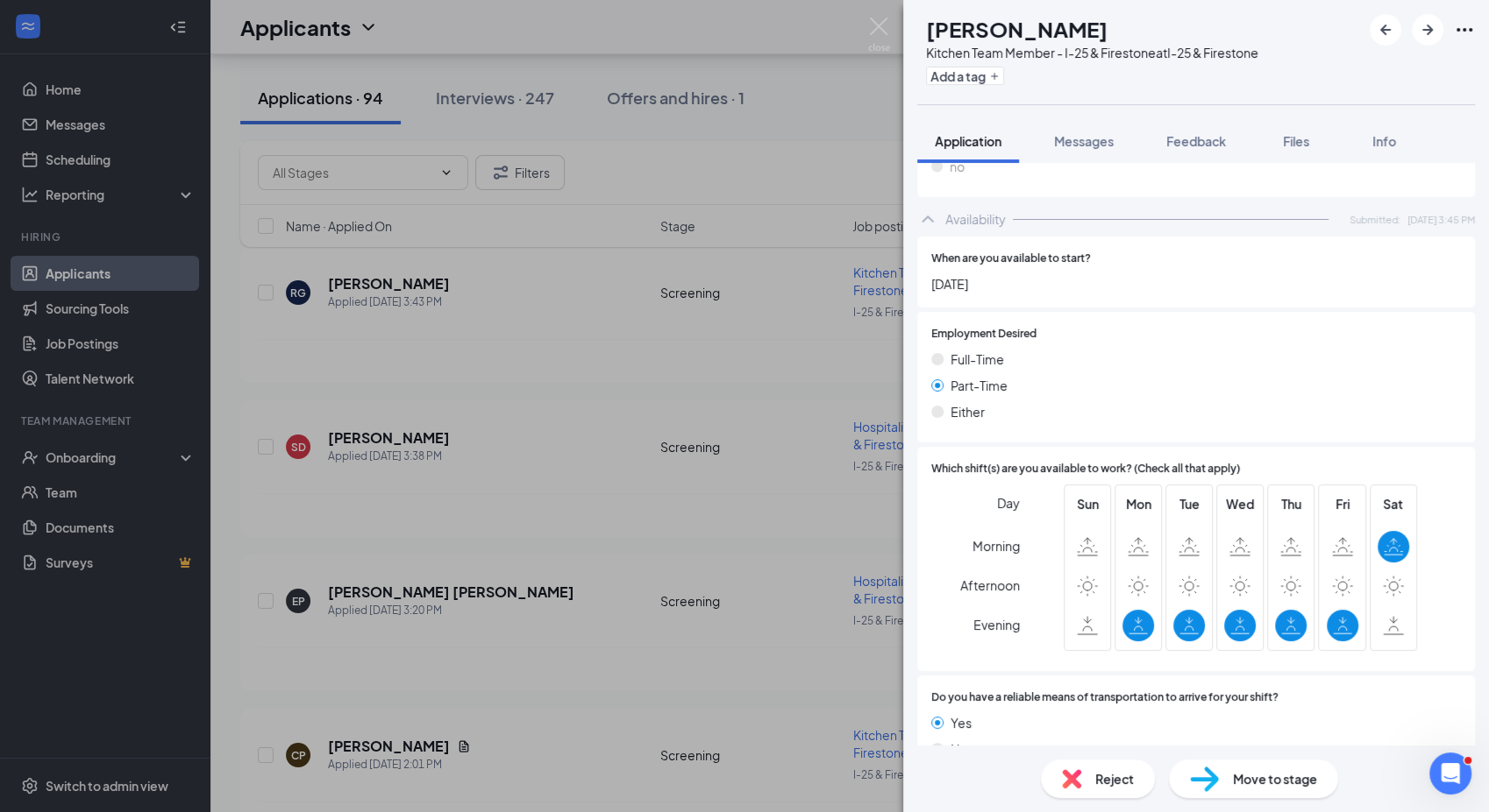
scroll to position [848, 0]
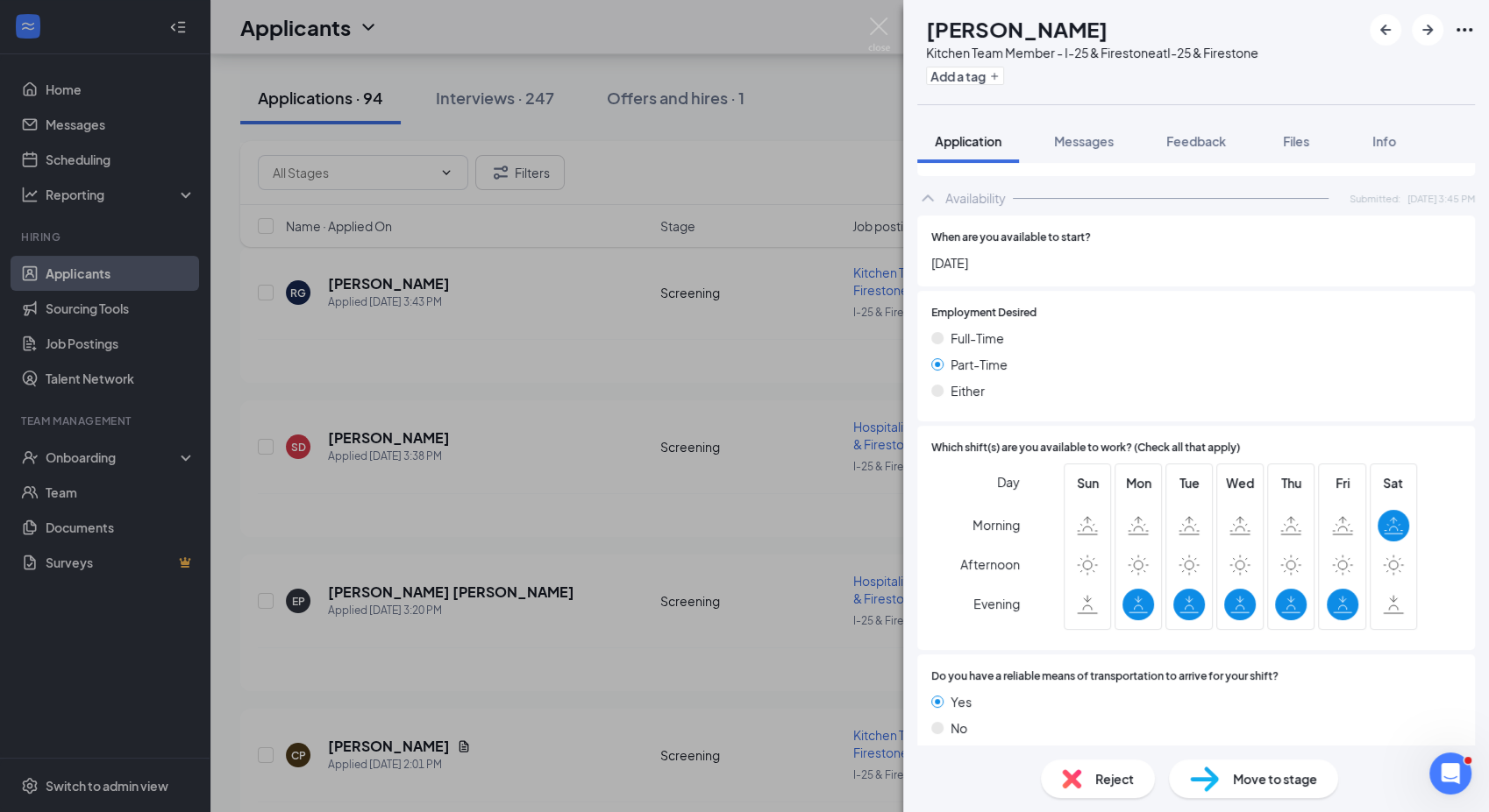
click at [1269, 776] on span "Move to stage" at bounding box center [1275, 779] width 84 height 19
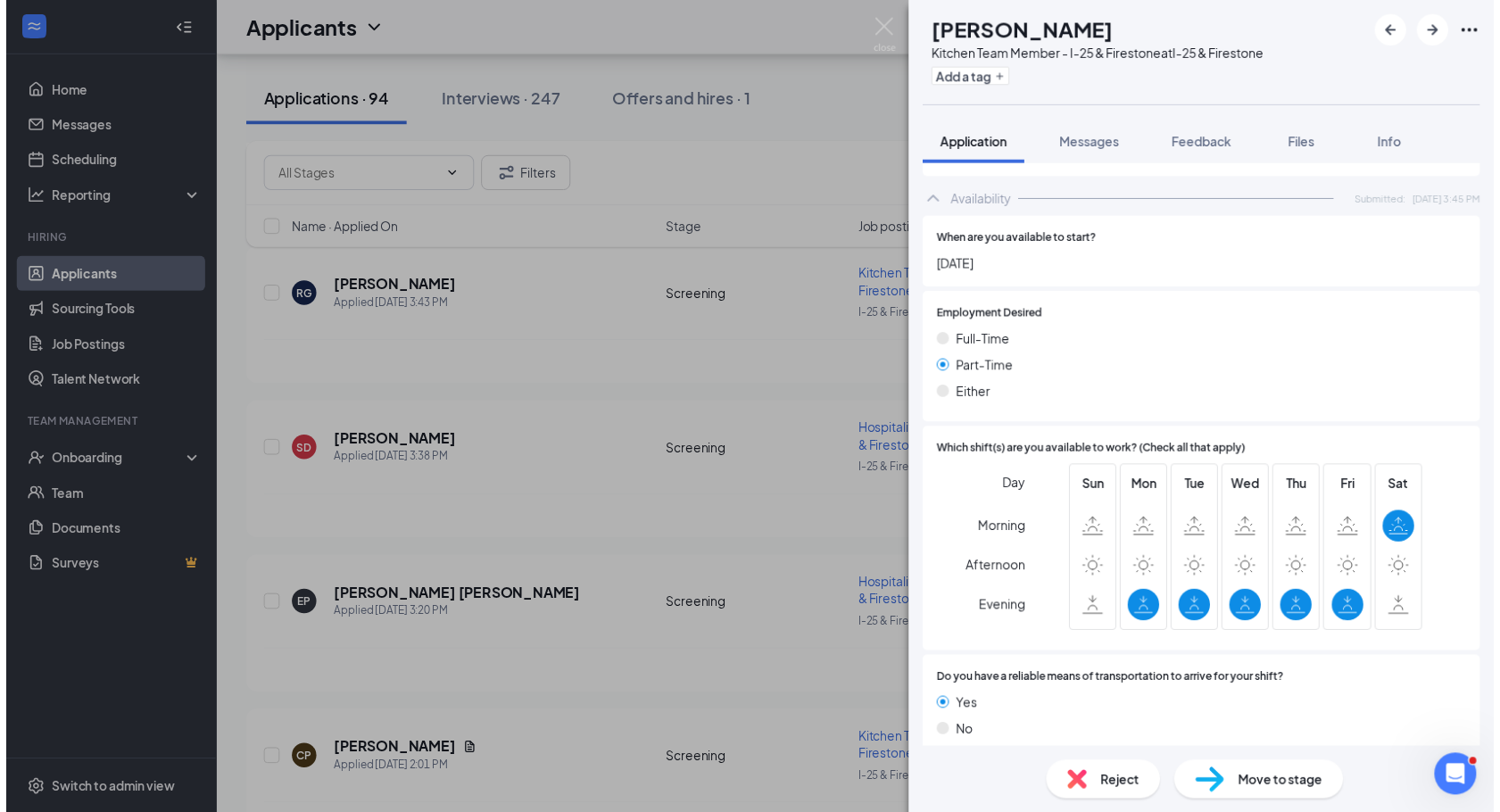
scroll to position [856, 0]
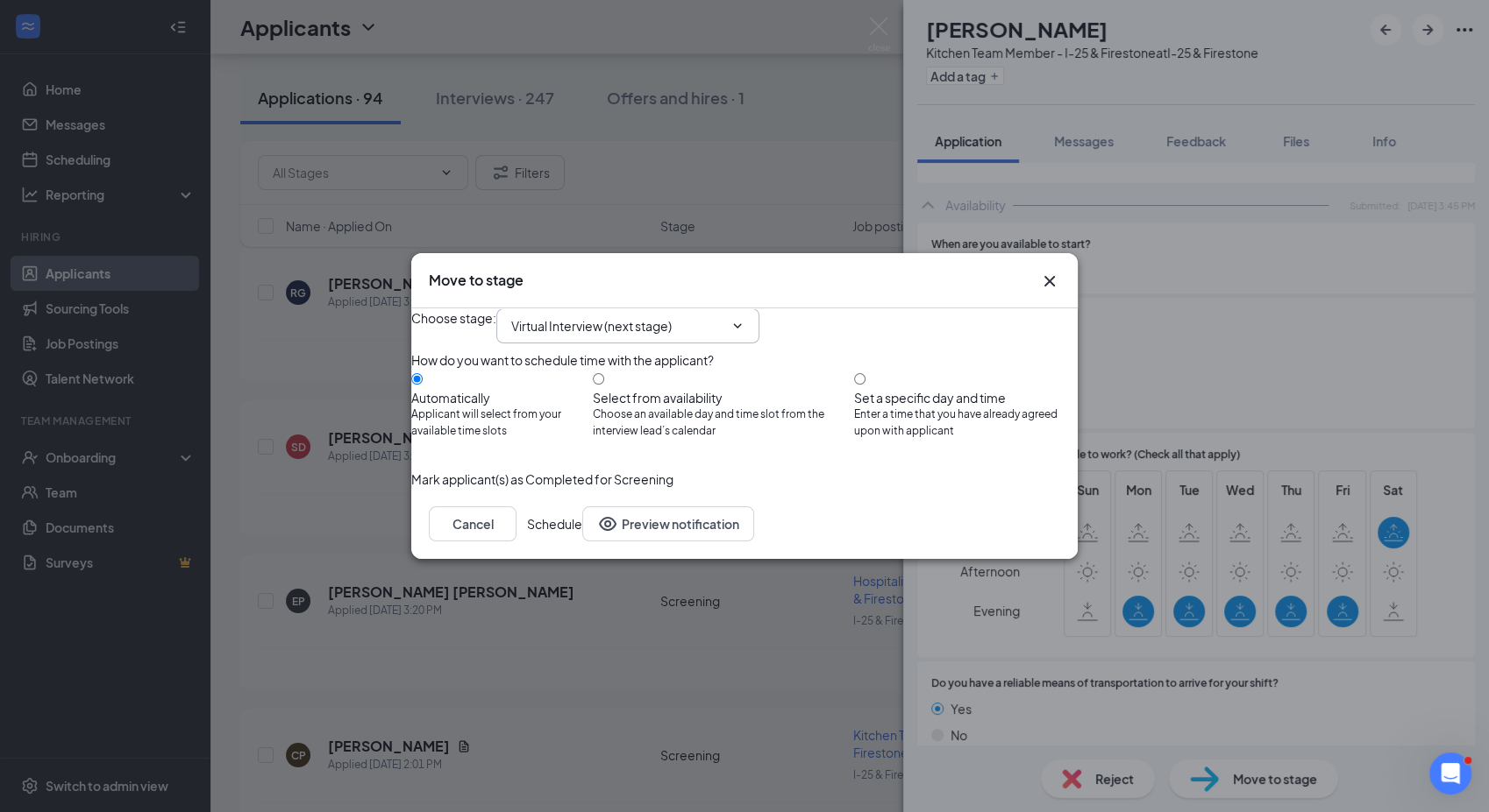
click at [608, 316] on input "Virtual Interview (next stage)" at bounding box center [617, 326] width 213 height 19
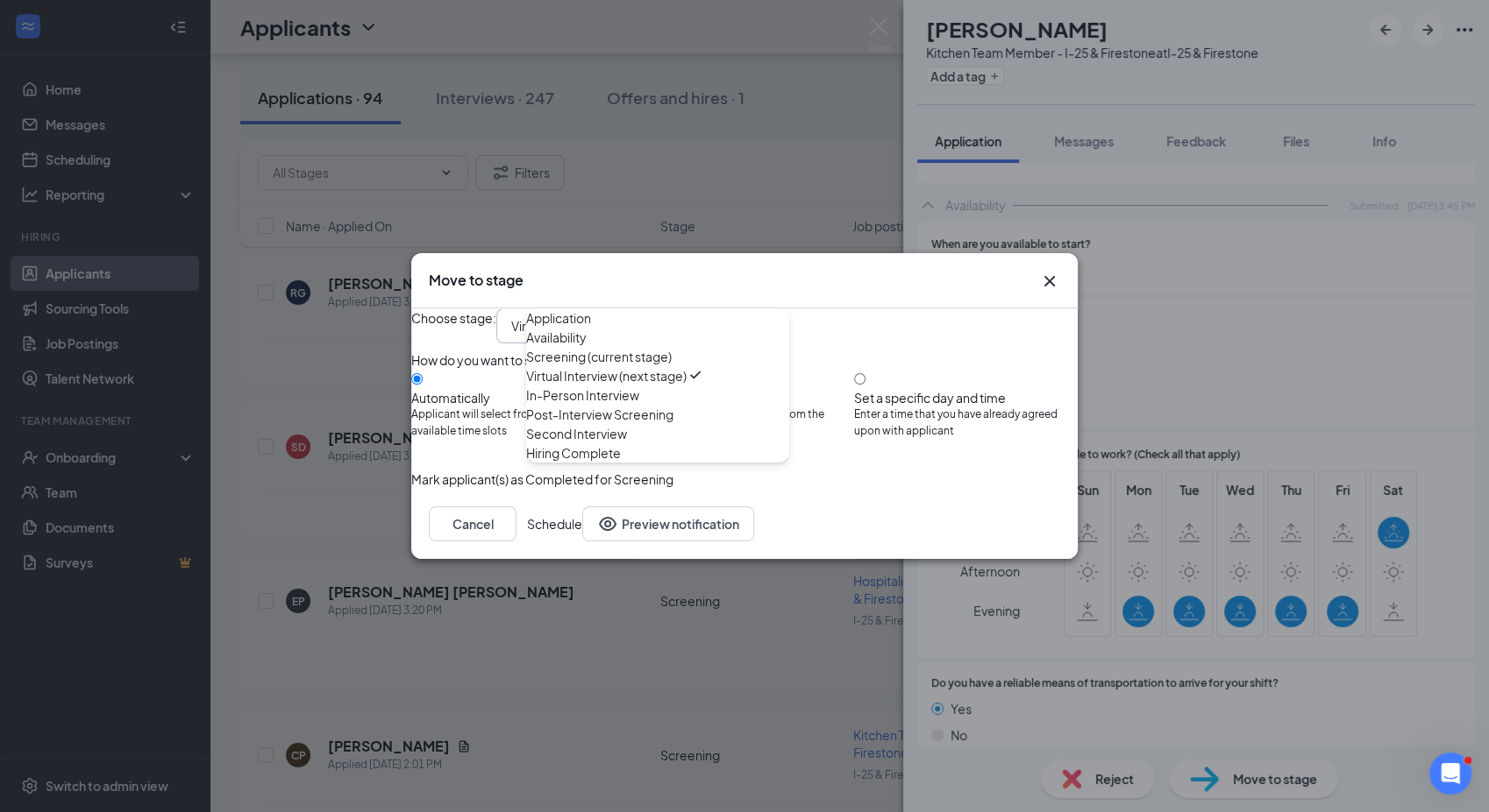
click at [592, 405] on div "In-Person Interview" at bounding box center [582, 394] width 113 height 19
type input "In-Person Interview"
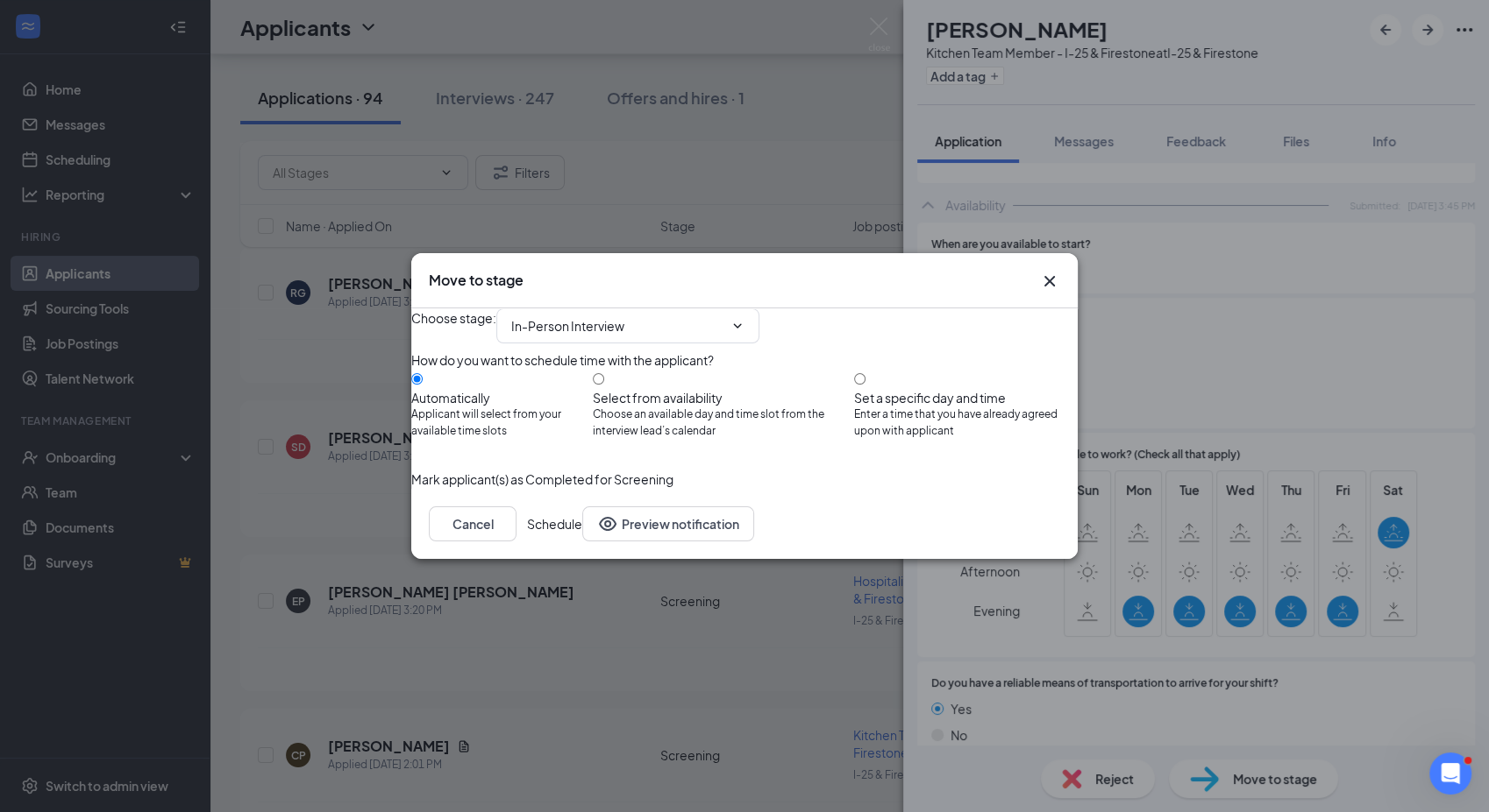
click at [582, 542] on button "Schedule" at bounding box center [554, 524] width 55 height 35
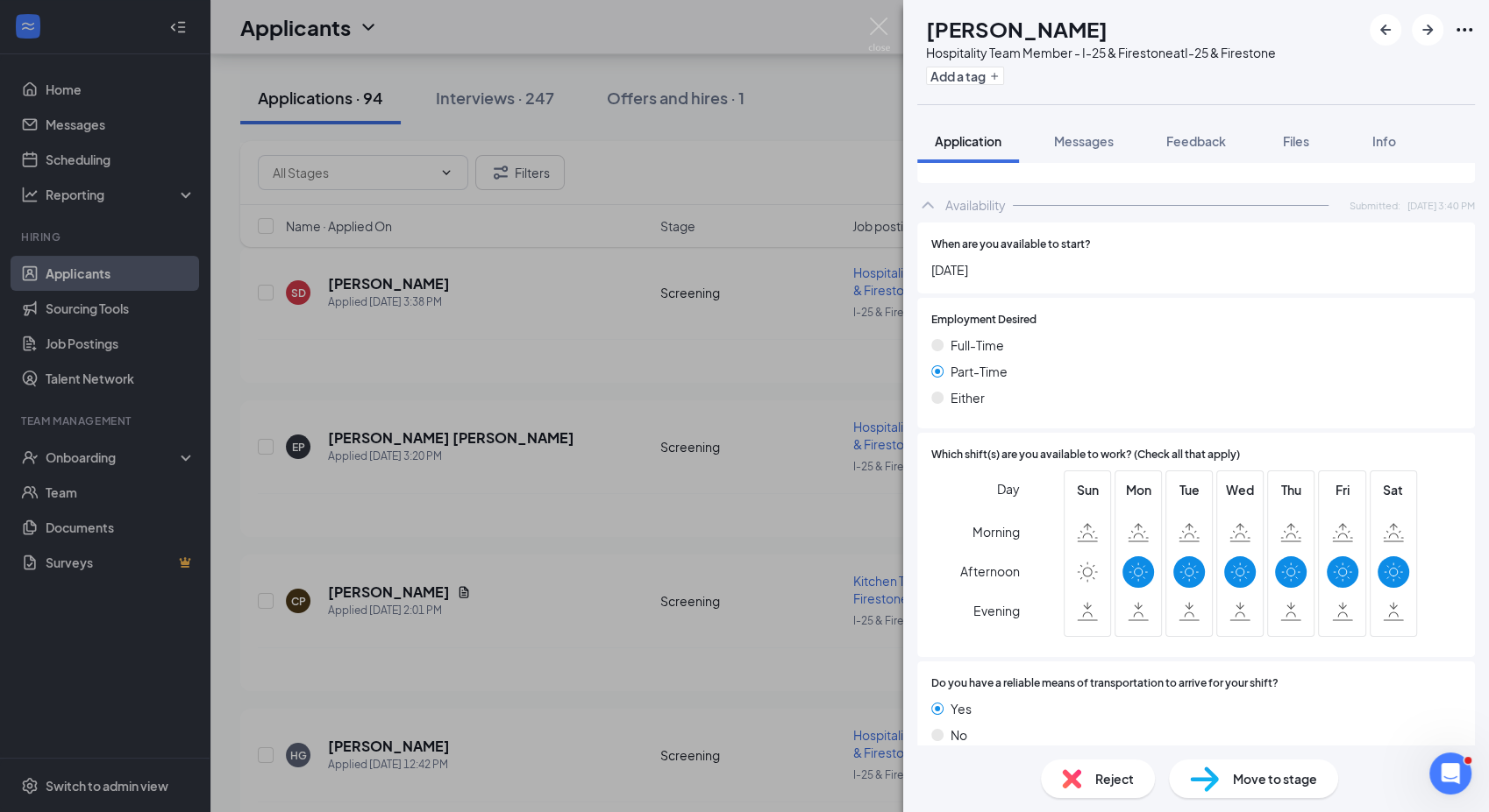
click at [863, 19] on div "SD [PERSON_NAME] Hospitality Team Member - I-25 & Firestone at I-25 & Firestone…" at bounding box center [744, 406] width 1489 height 812
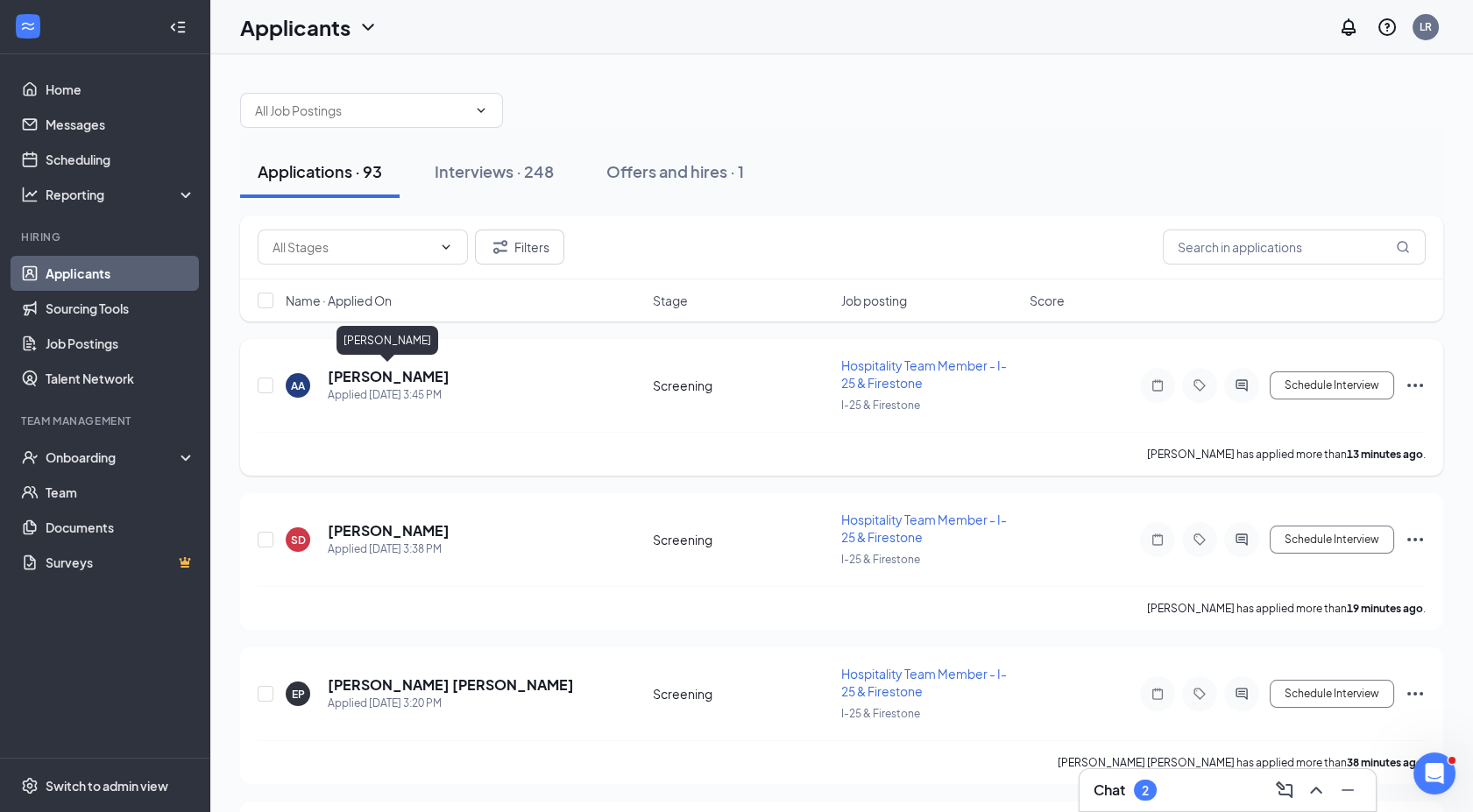
click at [357, 375] on h5 "[PERSON_NAME]" at bounding box center [388, 376] width 122 height 19
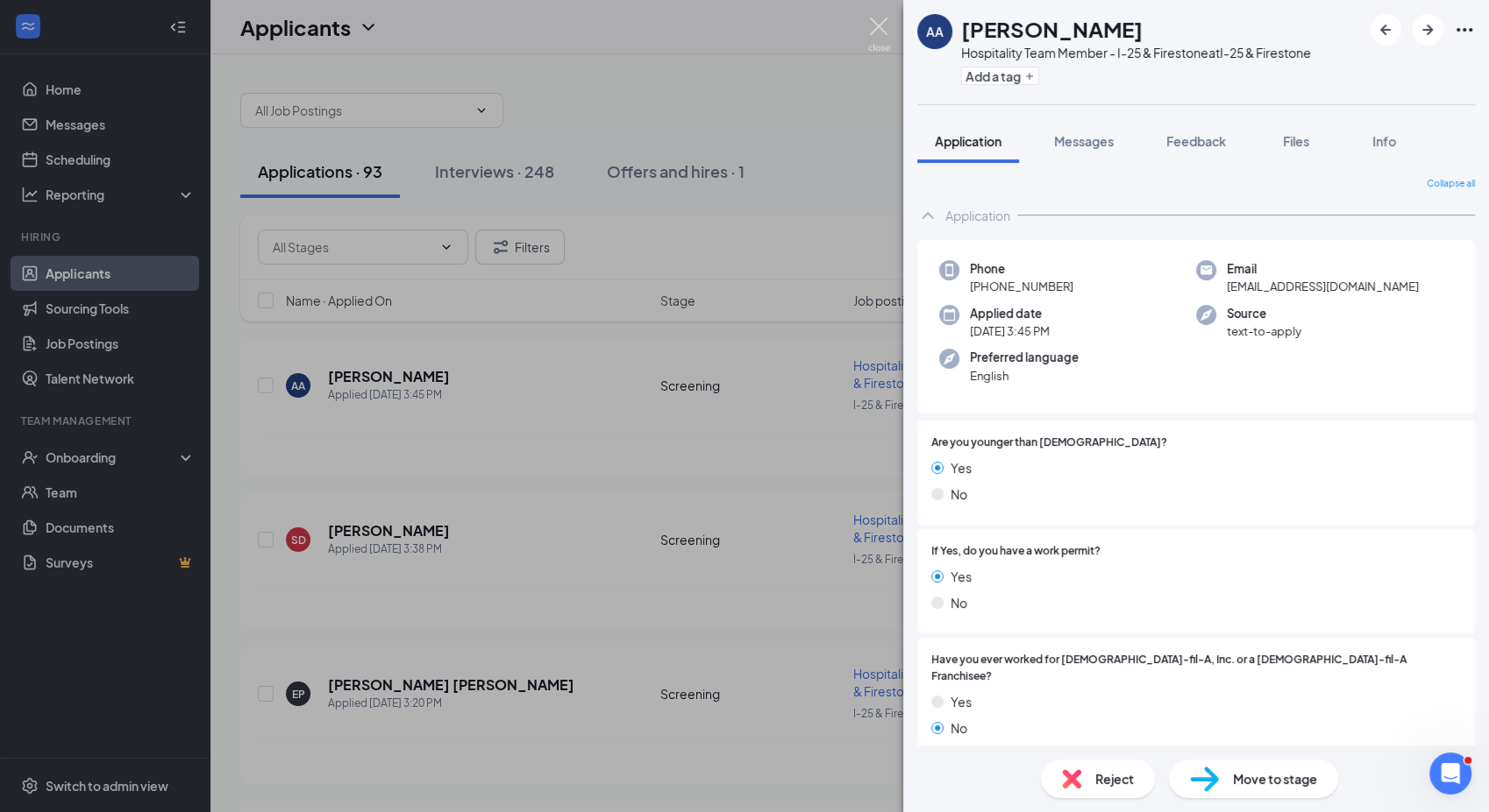
click at [868, 26] on img at bounding box center [878, 34] width 22 height 34
